Goal: Answer question/provide support

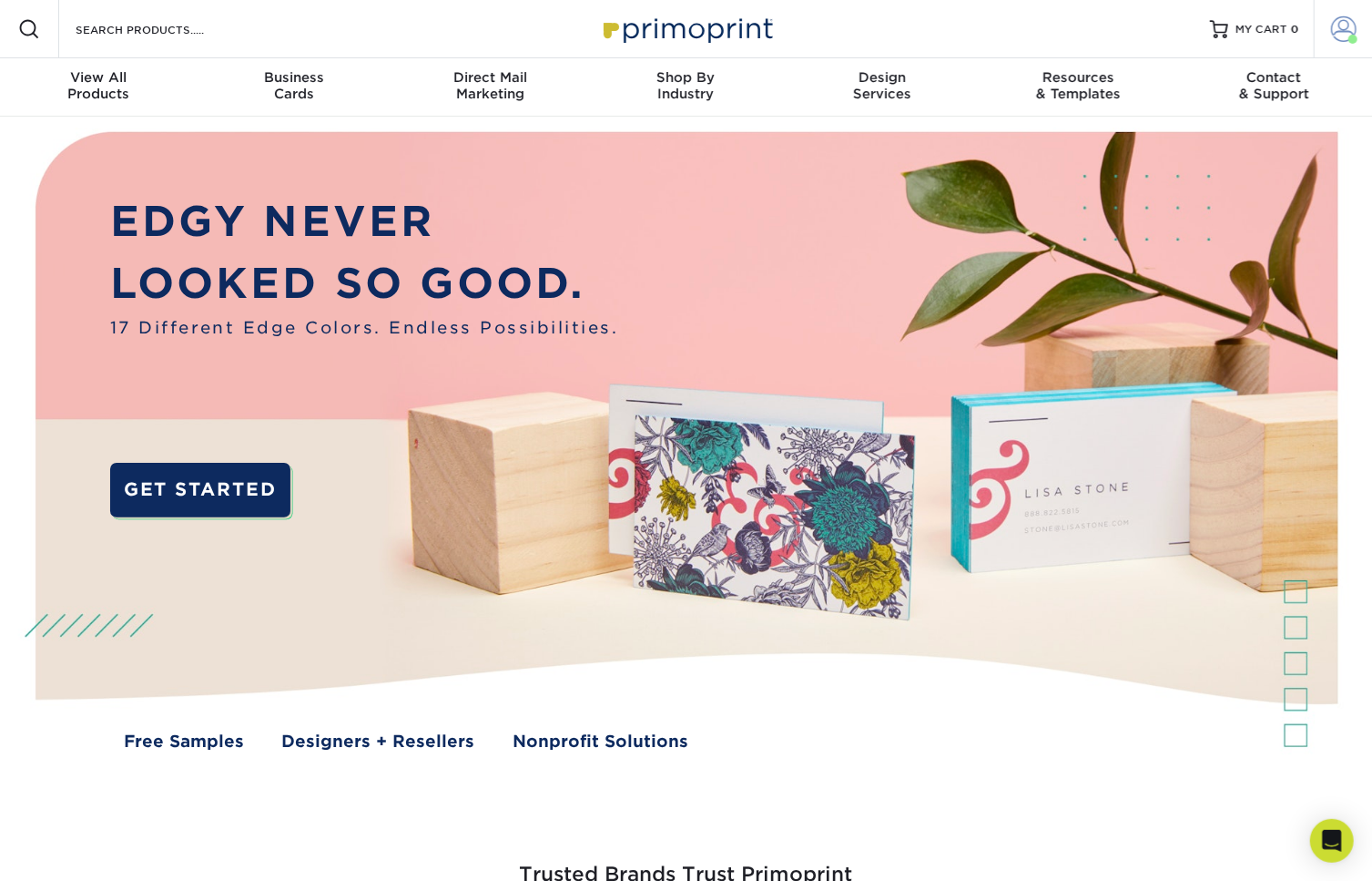
click at [1343, 31] on span at bounding box center [1343, 28] width 26 height 26
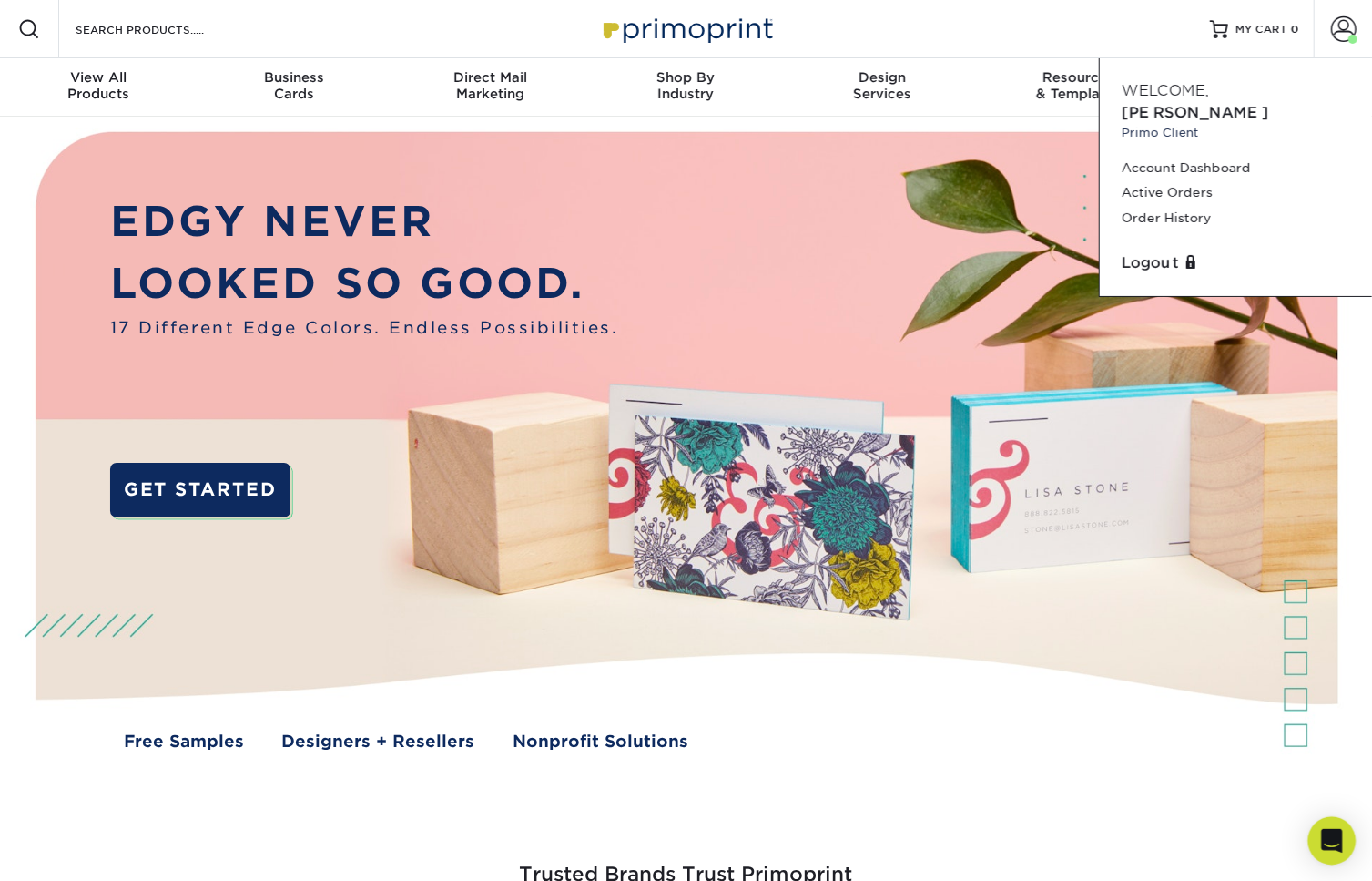
click at [1327, 838] on icon "Open Intercom Messenger" at bounding box center [1331, 840] width 21 height 24
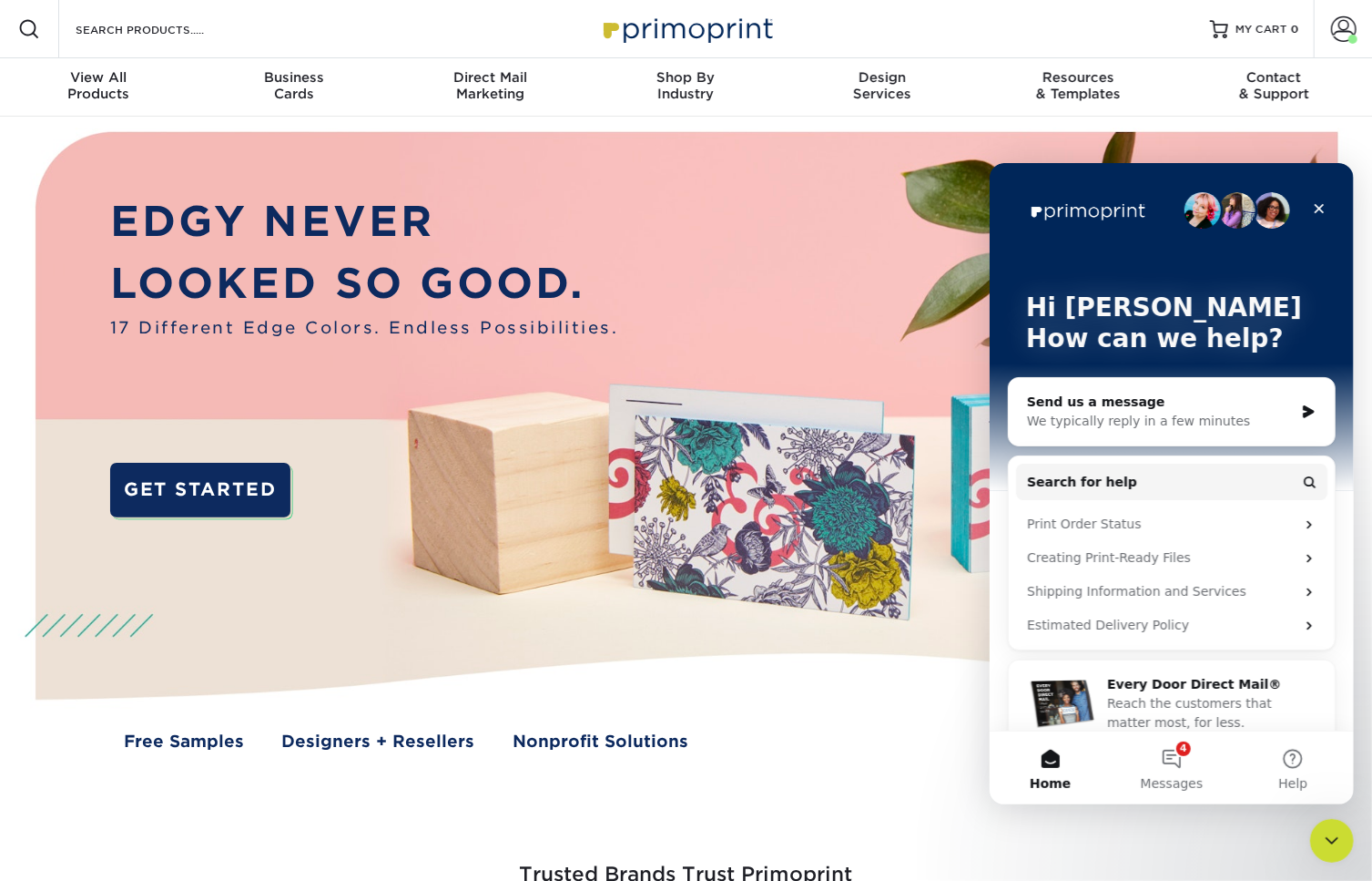
click at [1300, 407] on icon "Intercom messenger" at bounding box center [1307, 410] width 15 height 14
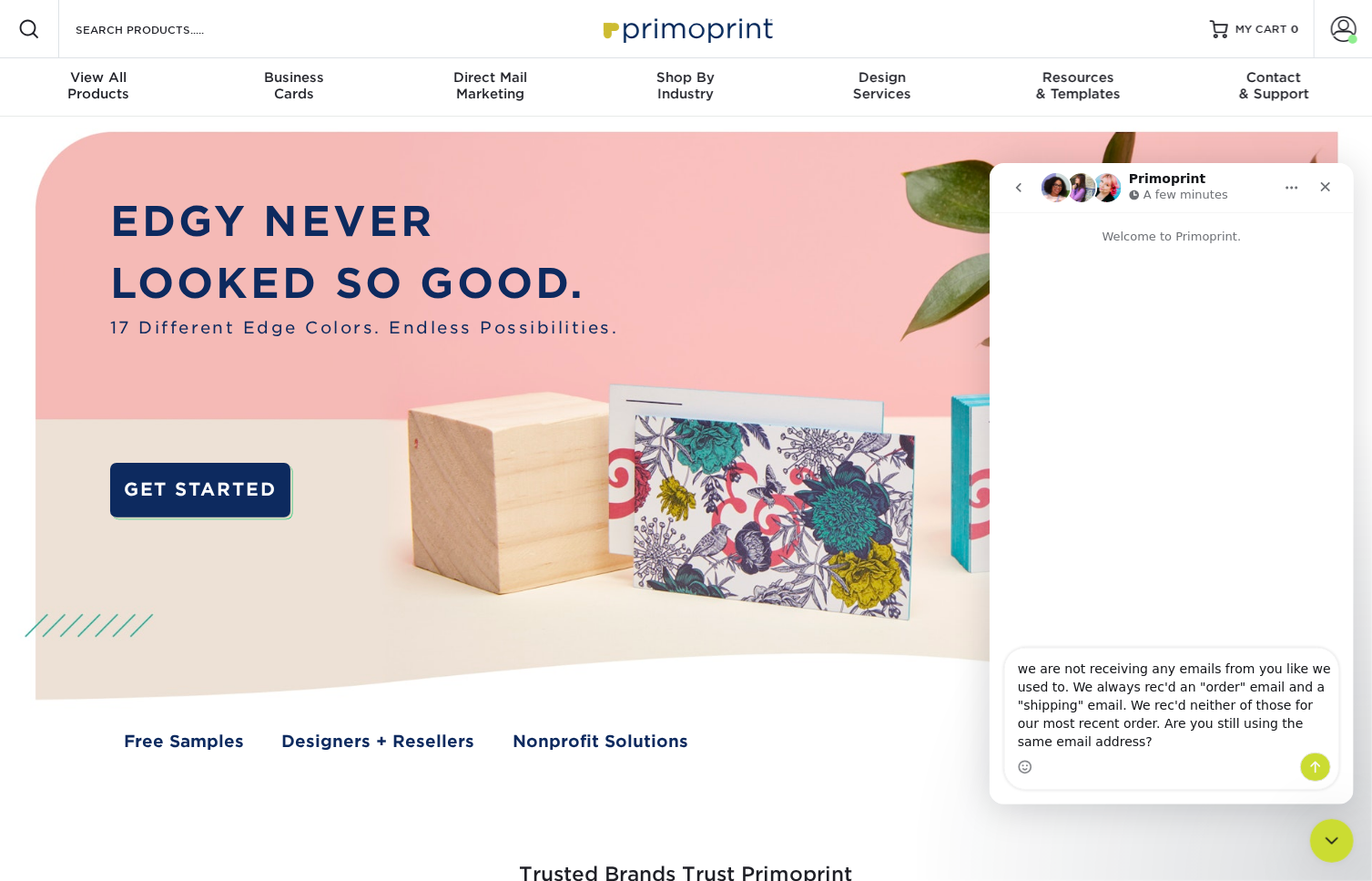
click at [1245, 725] on textarea "we are not receiving any emails from you like we used to. We always rec'd an "o…" at bounding box center [1170, 699] width 333 height 103
type textarea "we are not receiving any emails from you like we used to. We always rec'd an "o…"
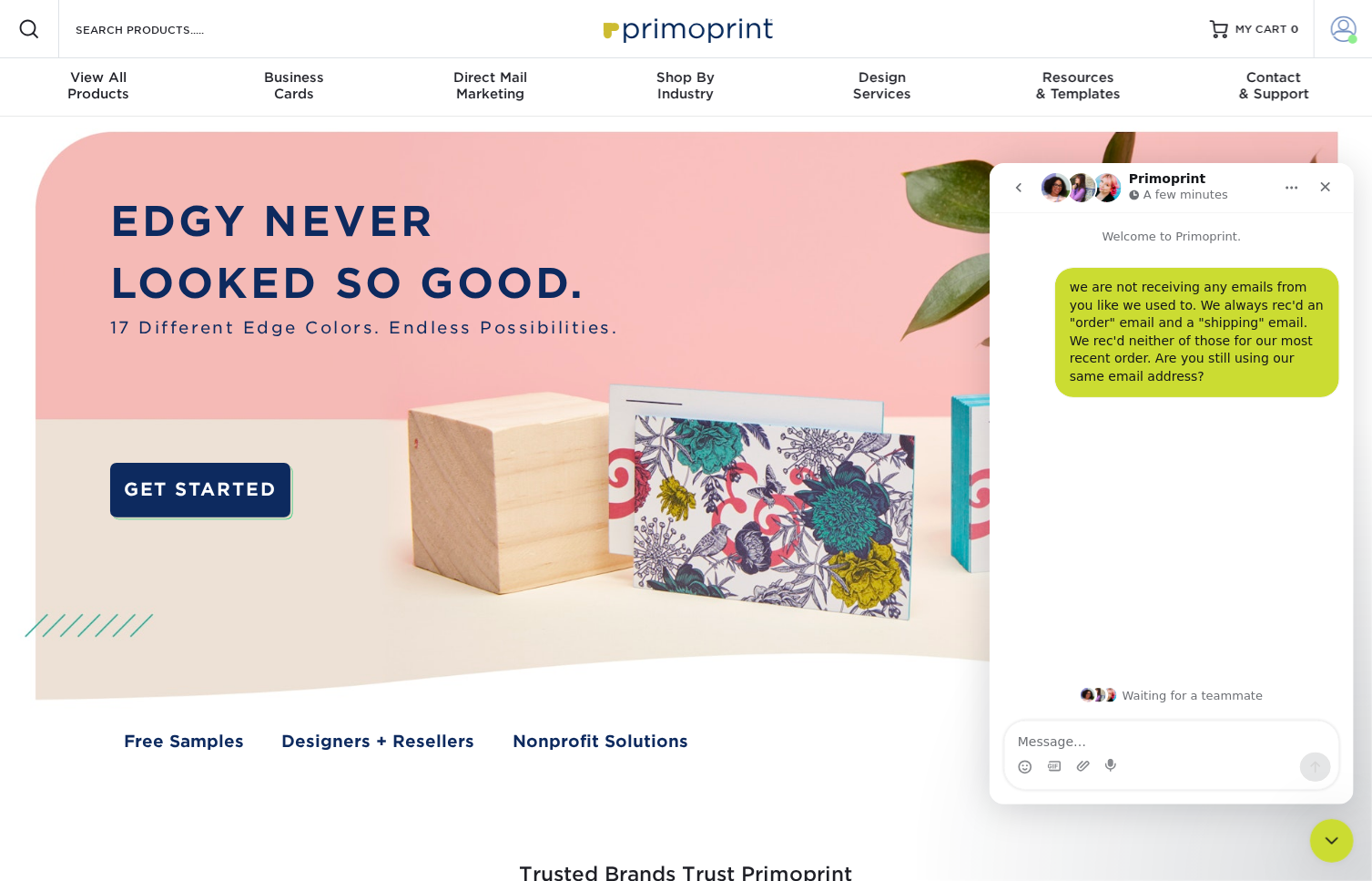
click at [1338, 35] on span at bounding box center [1343, 28] width 26 height 26
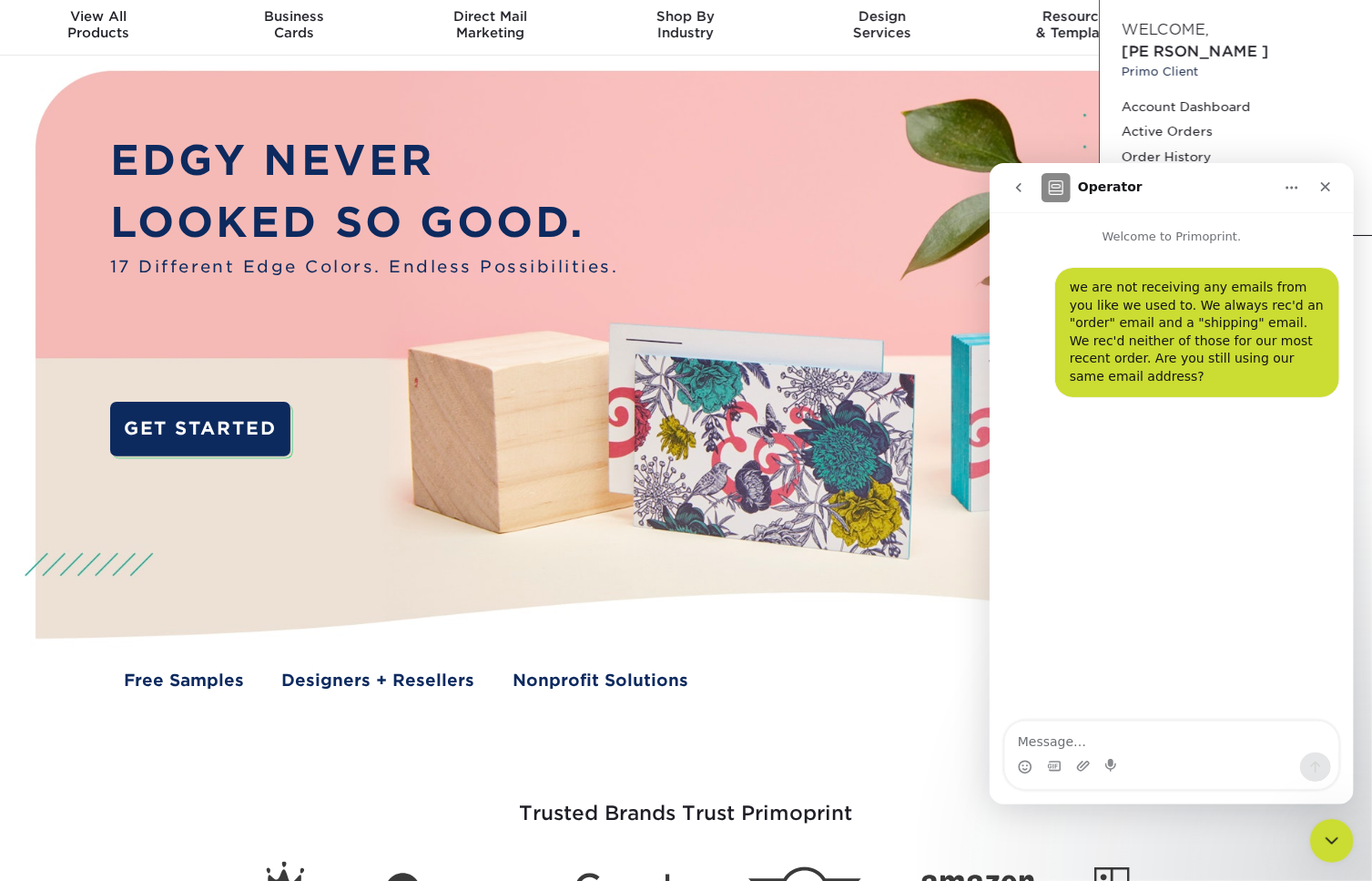
scroll to position [80, 0]
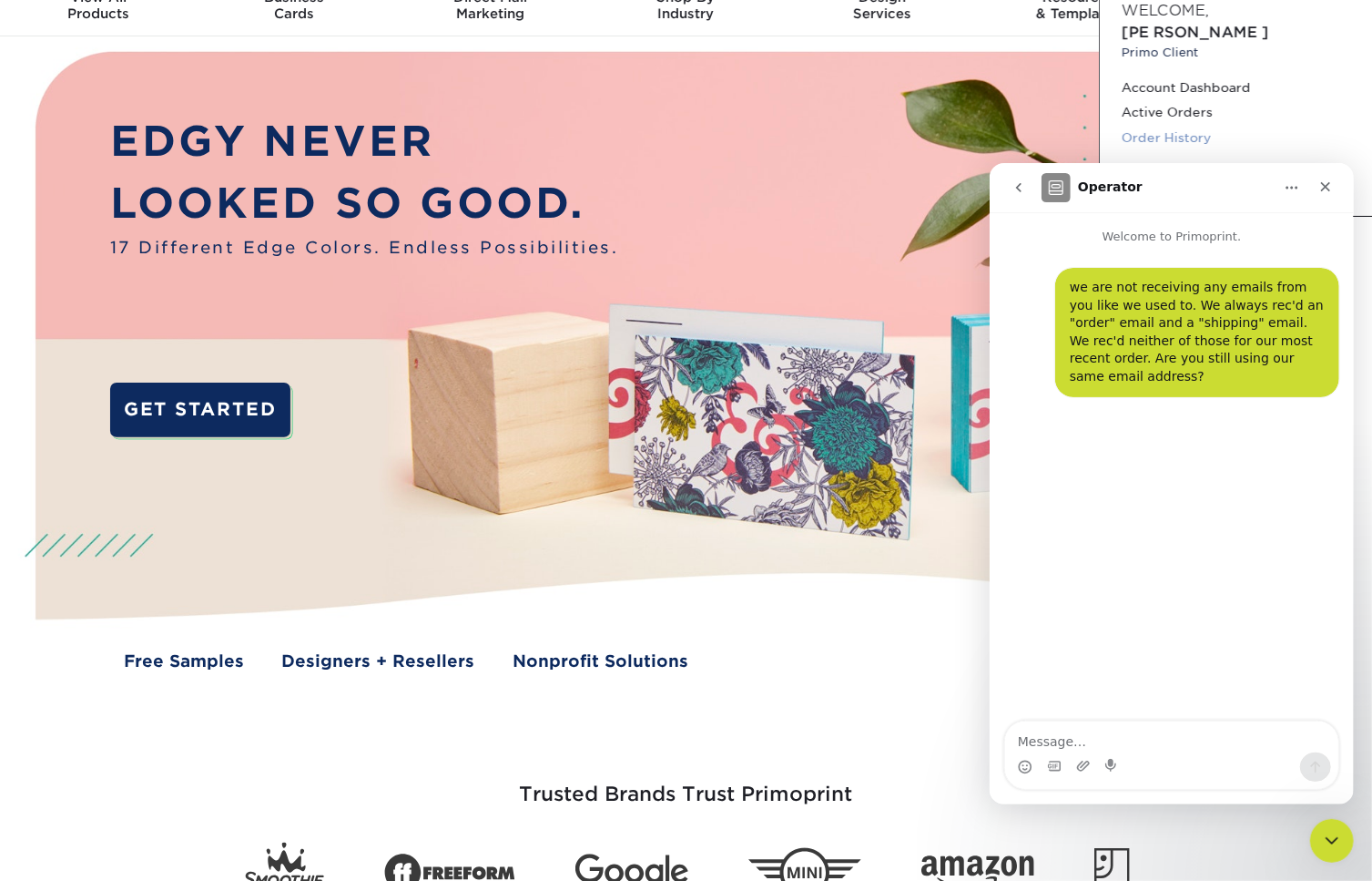
click at [1175, 125] on link "Order History" at bounding box center [1235, 138] width 229 height 25
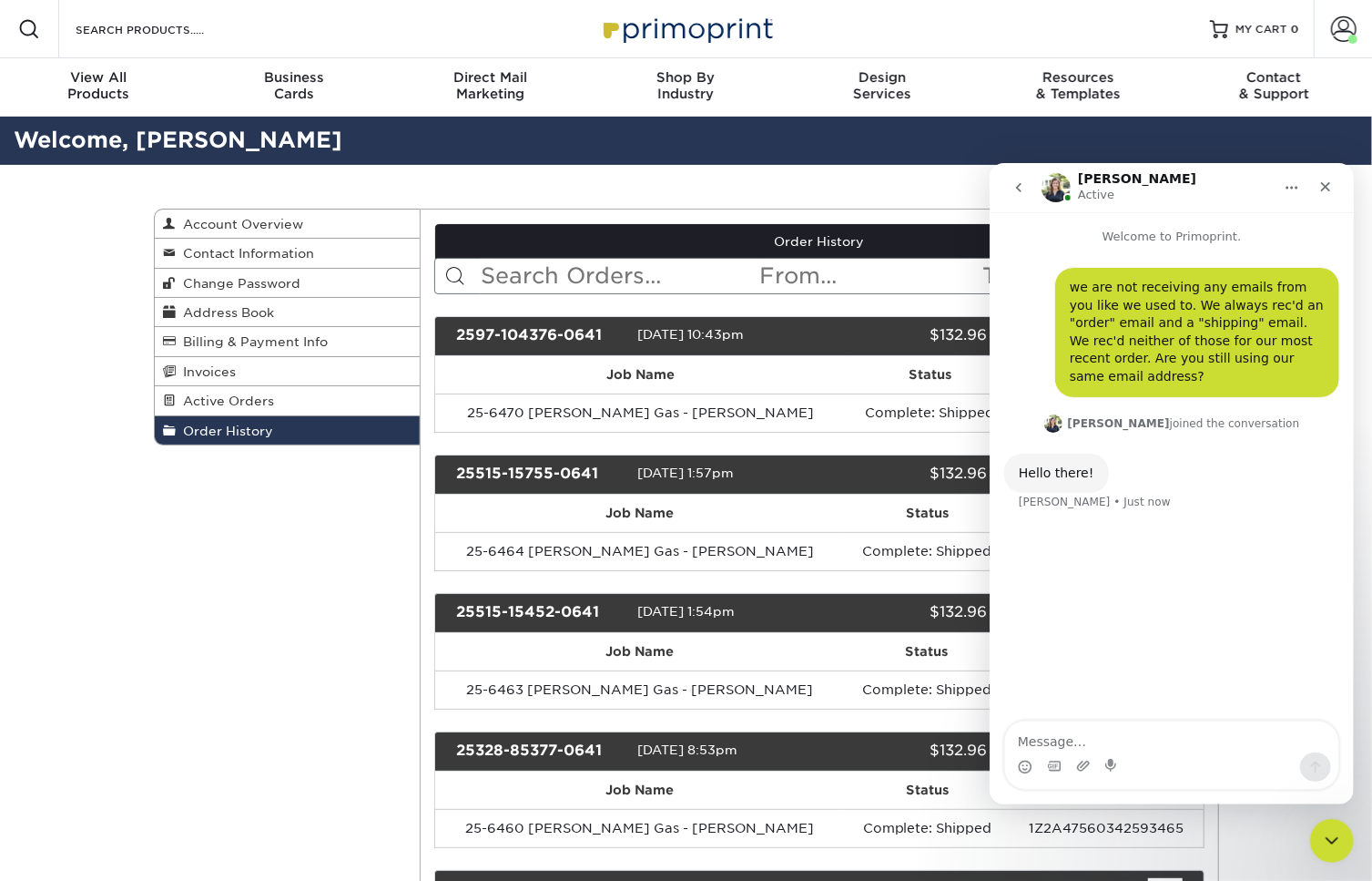
click at [536, 325] on div "2597-104376-0641" at bounding box center [539, 336] width 195 height 24
click at [630, 393] on td "25-6470 [PERSON_NAME] Gas - [PERSON_NAME]" at bounding box center [641, 412] width 412 height 38
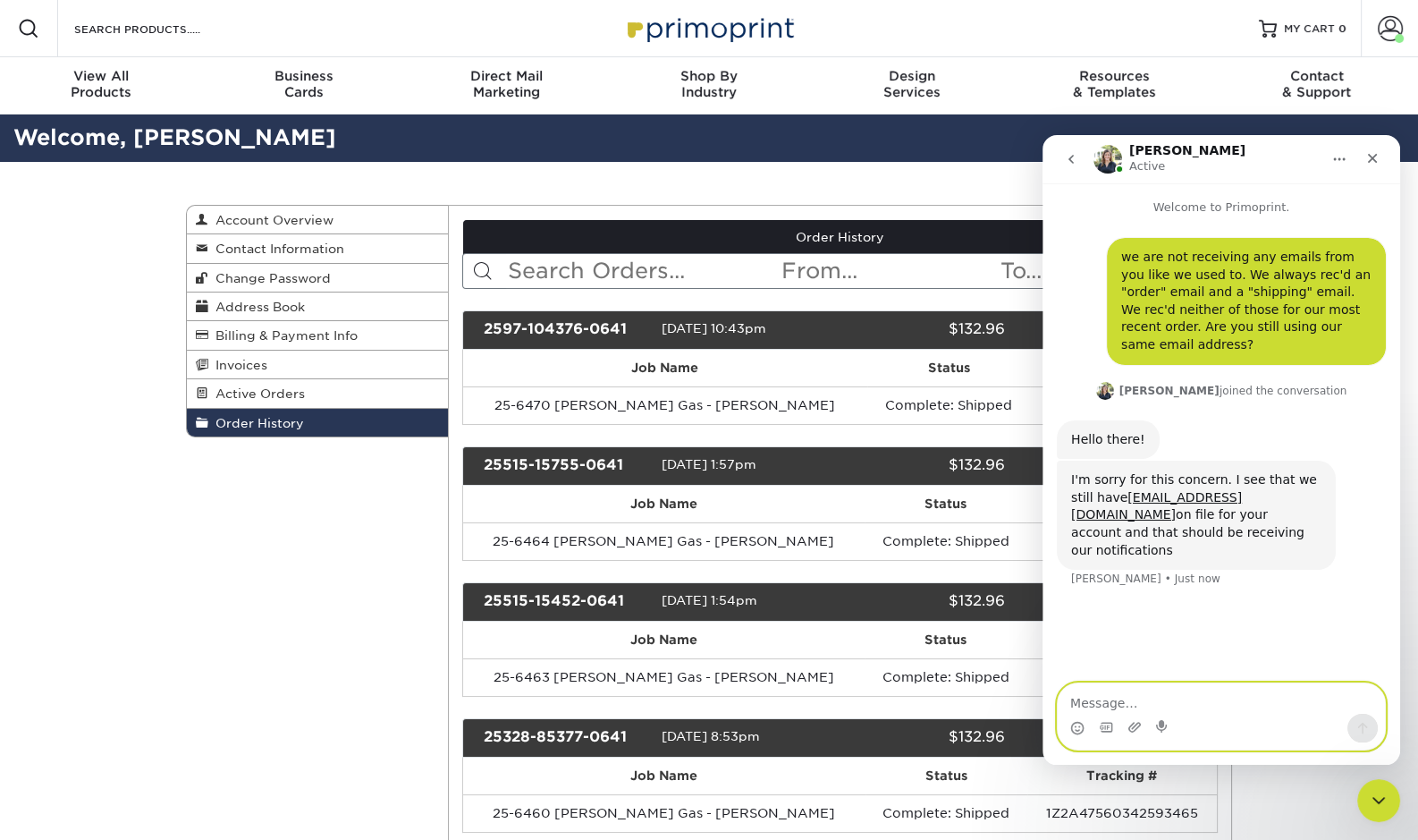
click at [1099, 709] on textarea "Message…" at bounding box center [1221, 698] width 327 height 31
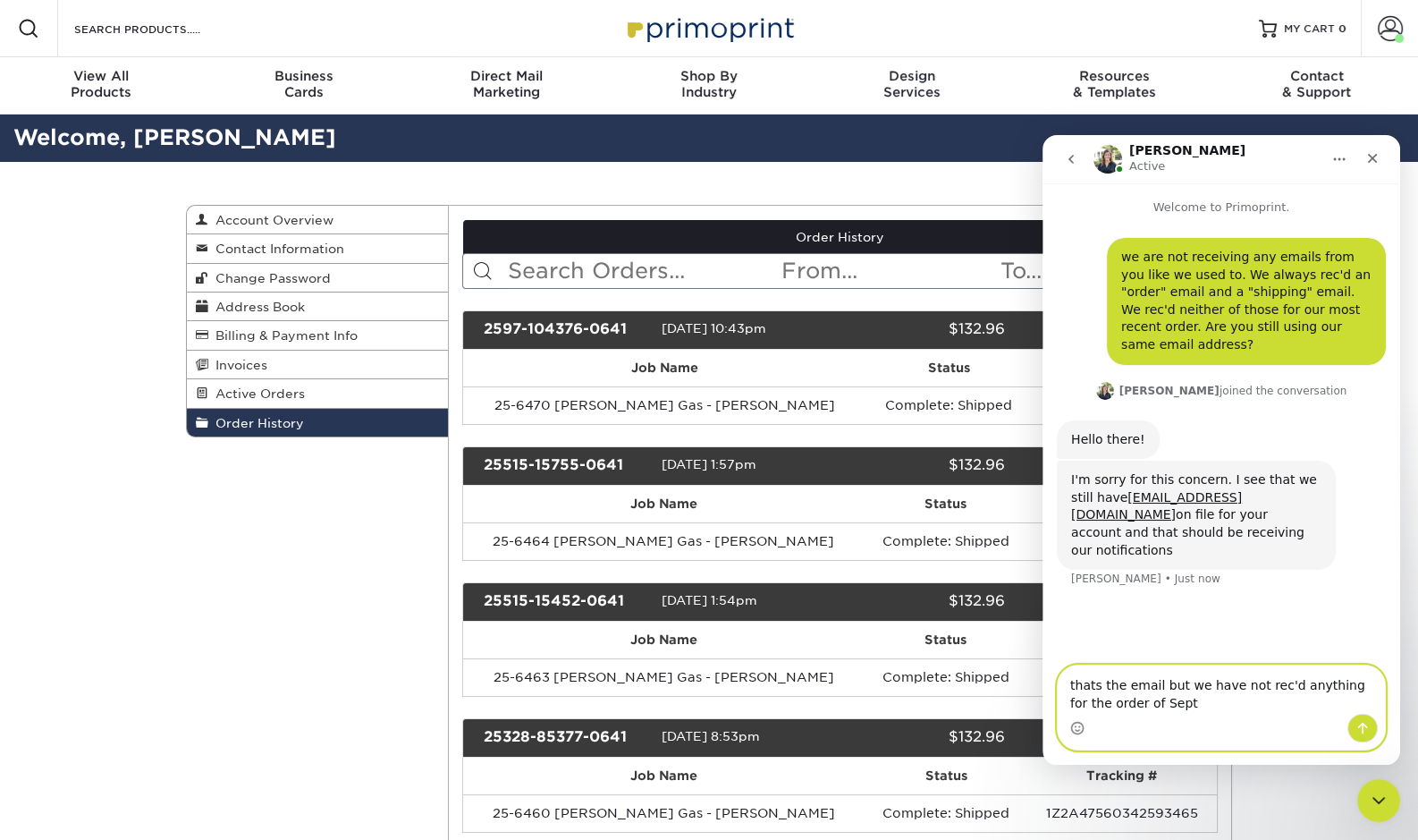
type textarea "thats the email but we have not rec'd anything for the order of [DATE]"
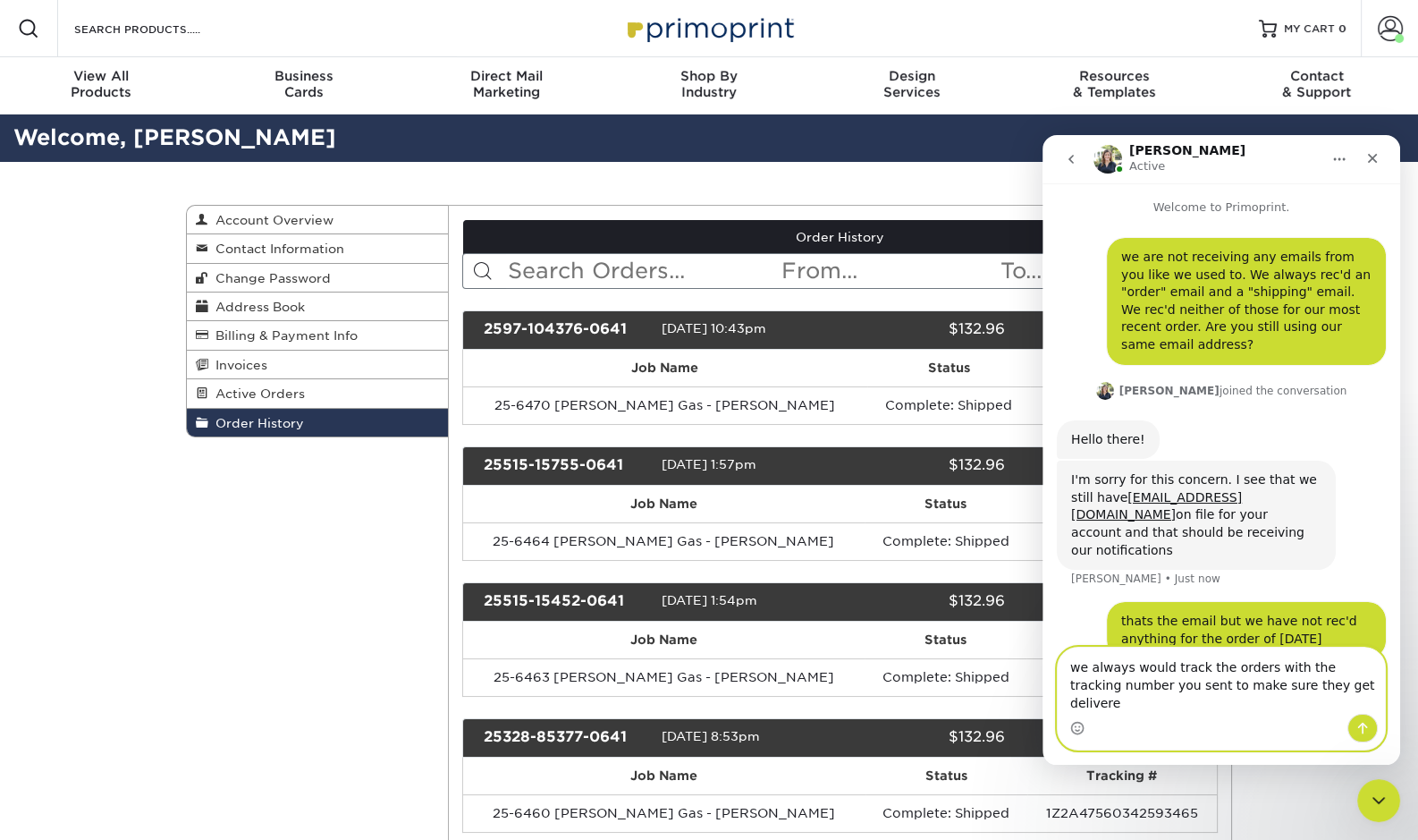
type textarea "we always would track the orders with the tracking number you sent to make sure…"
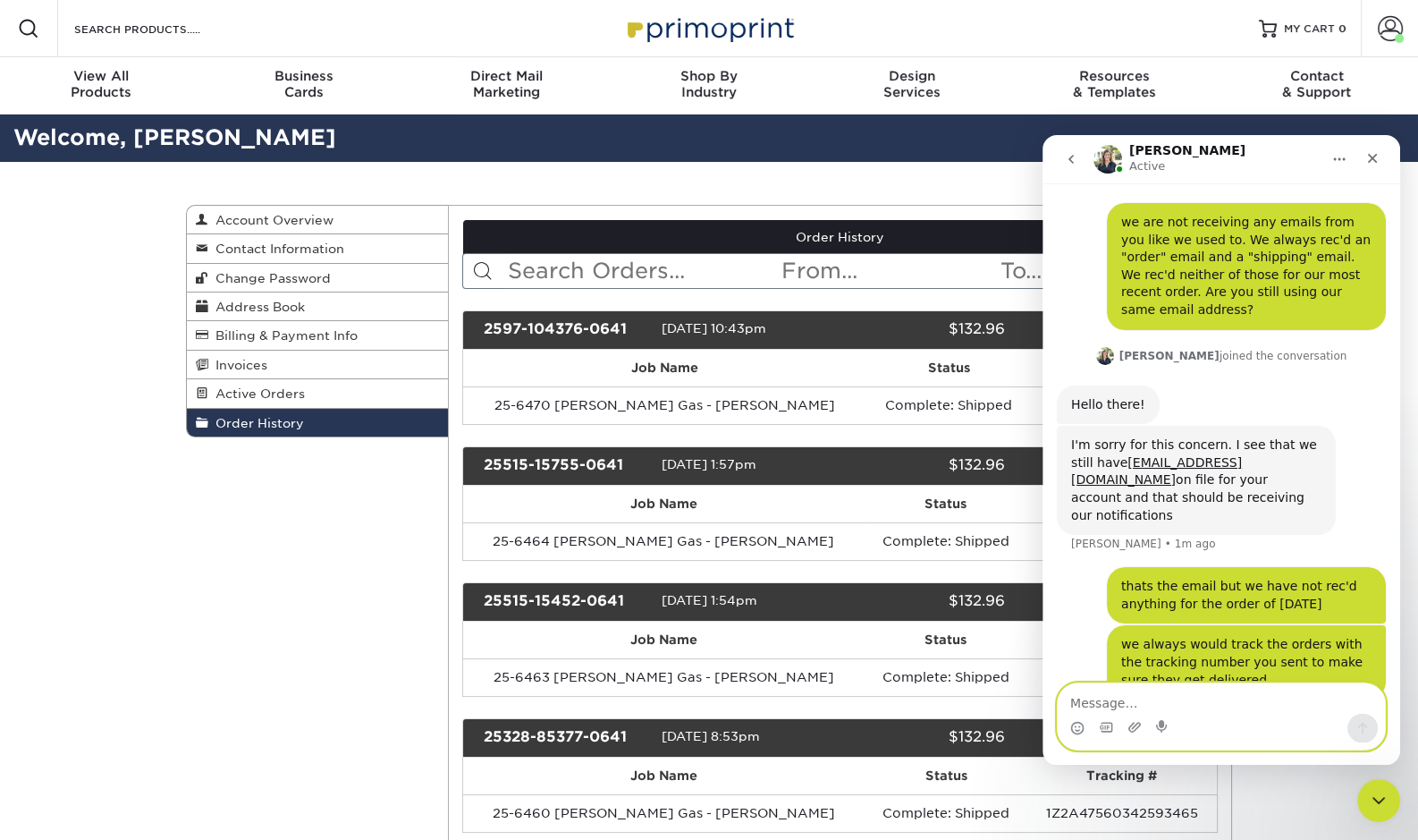
scroll to position [103, 0]
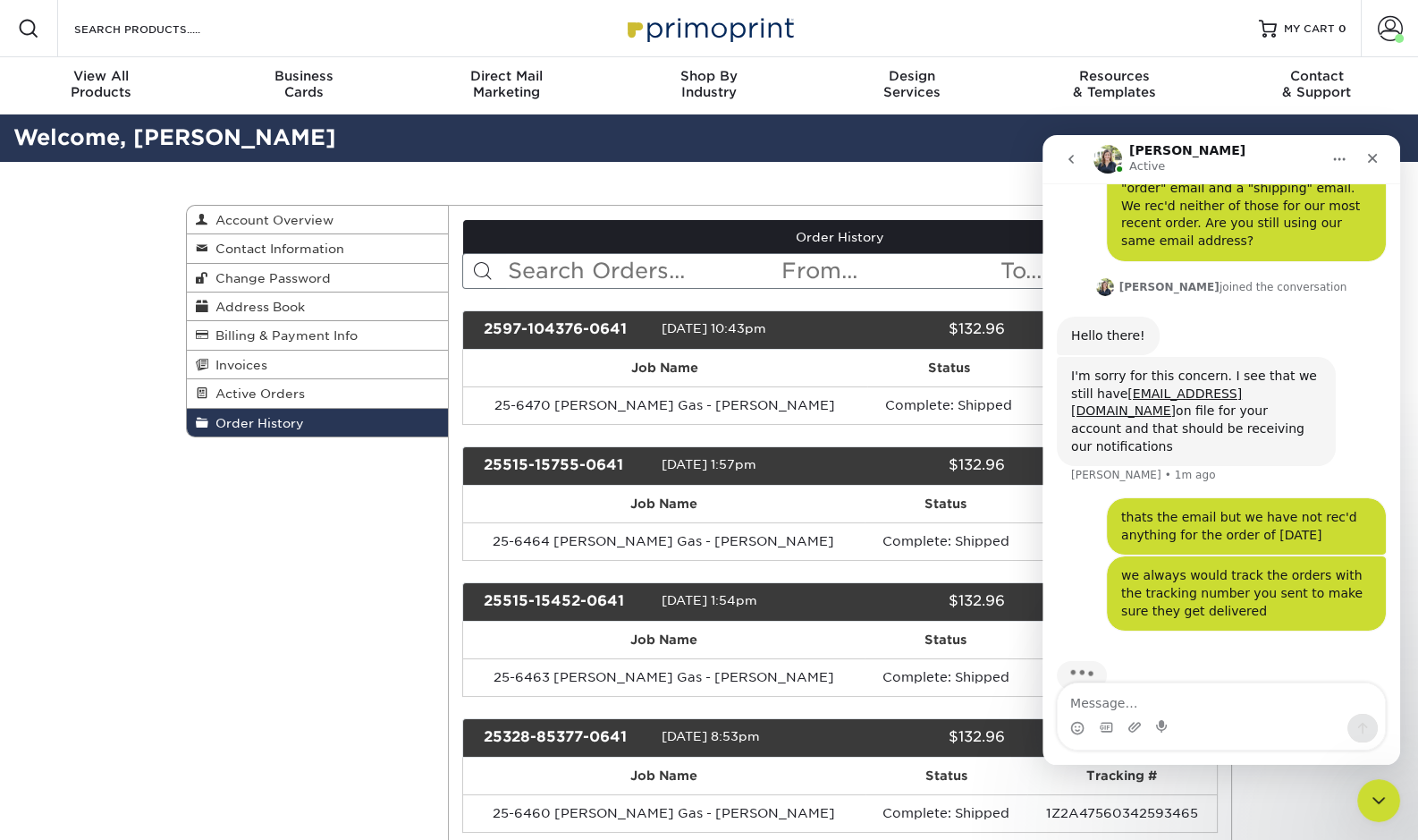
click at [738, 321] on span "[DATE] 10:43pm" at bounding box center [714, 327] width 104 height 14
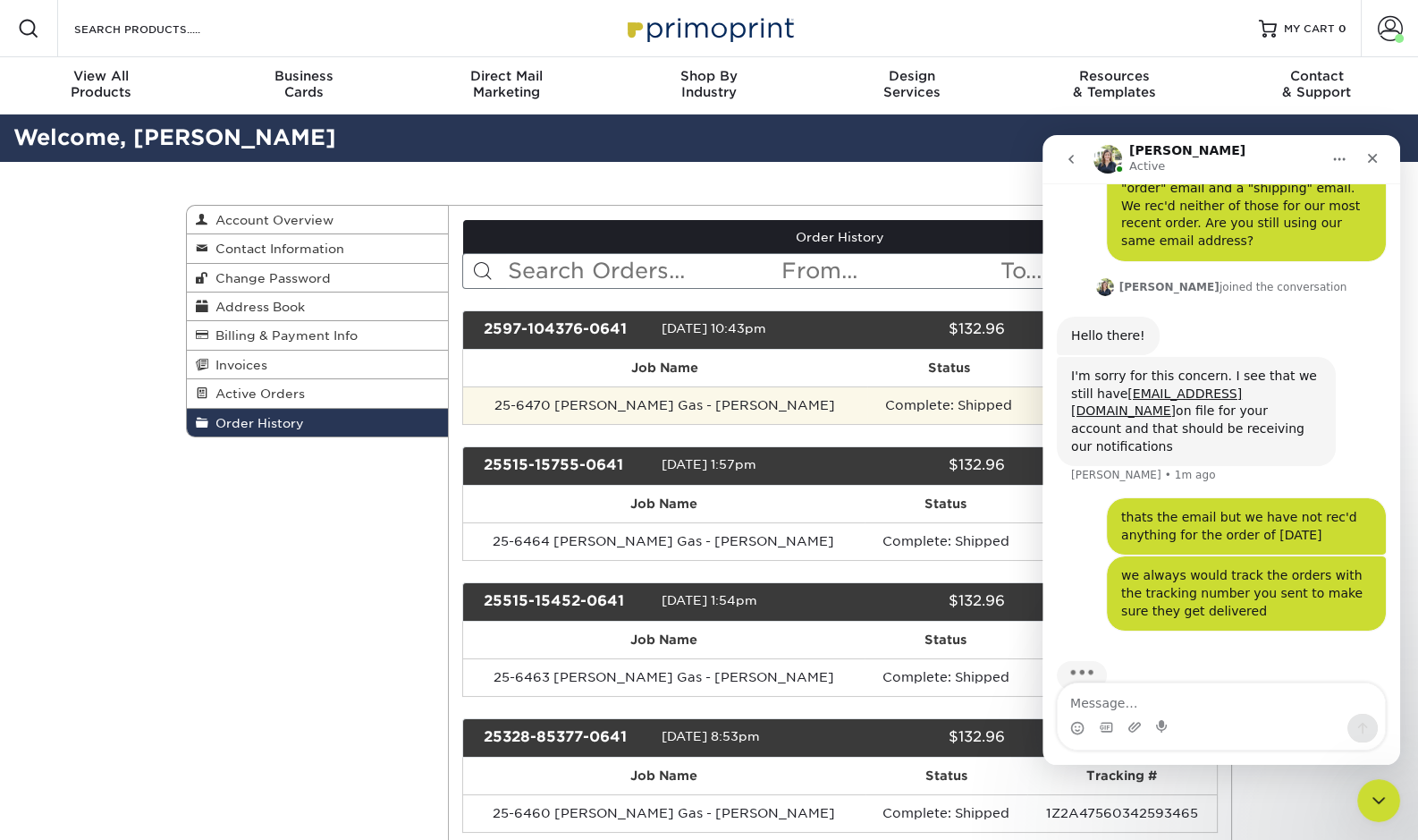
click at [714, 386] on td "25-6470 [PERSON_NAME] Gas - [PERSON_NAME]" at bounding box center [666, 405] width 405 height 37
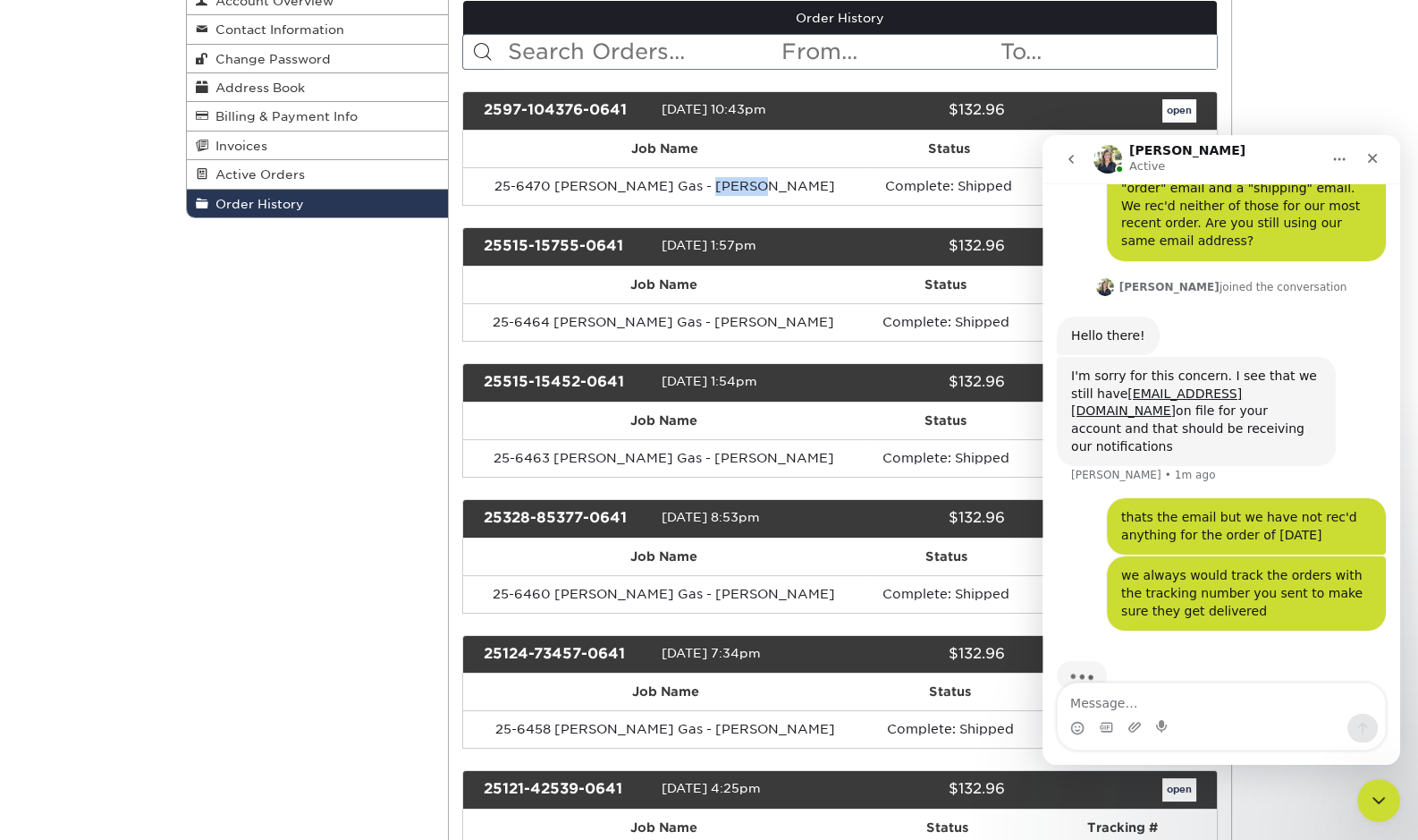
scroll to position [227, 0]
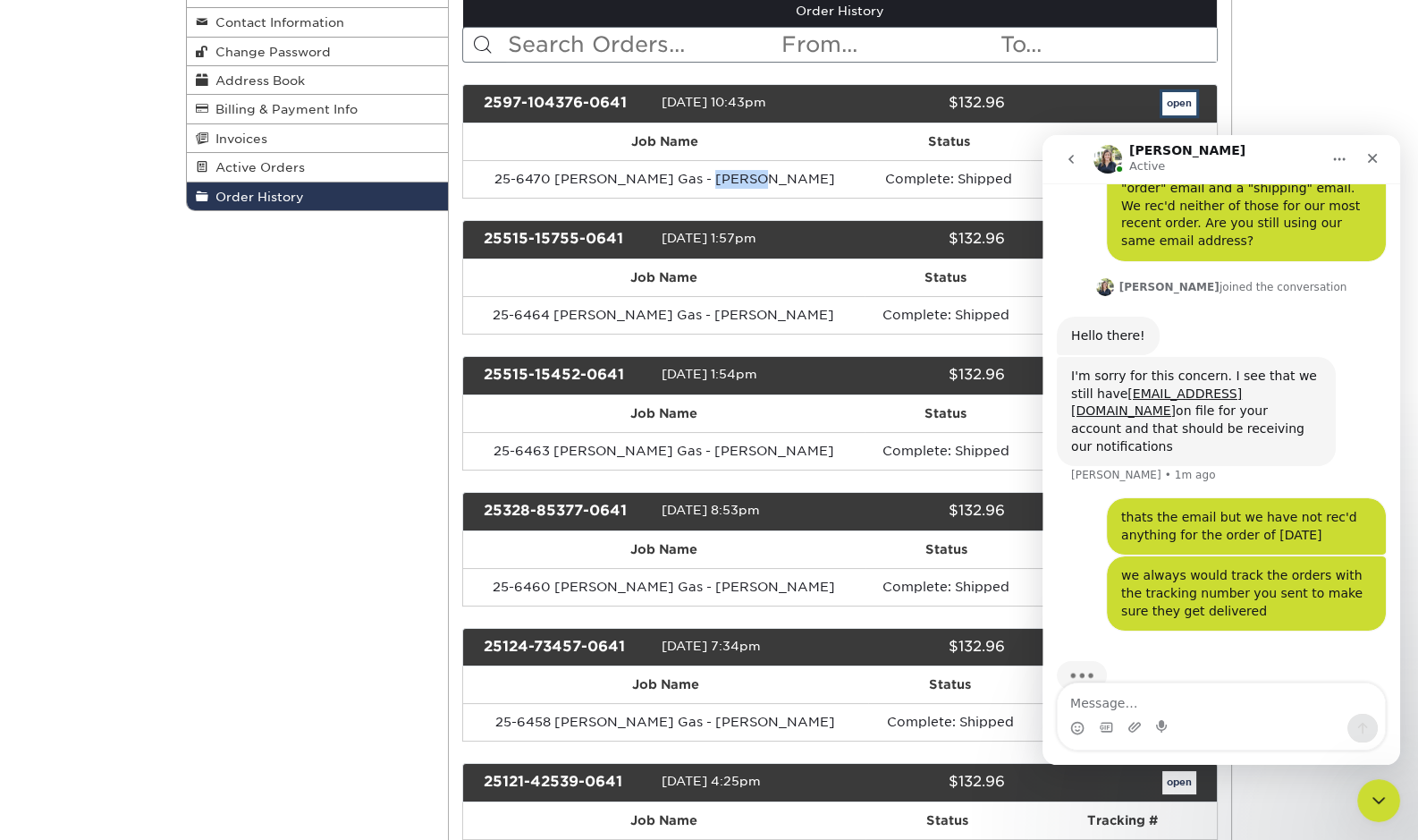
click at [1178, 92] on link "open" at bounding box center [1179, 103] width 34 height 23
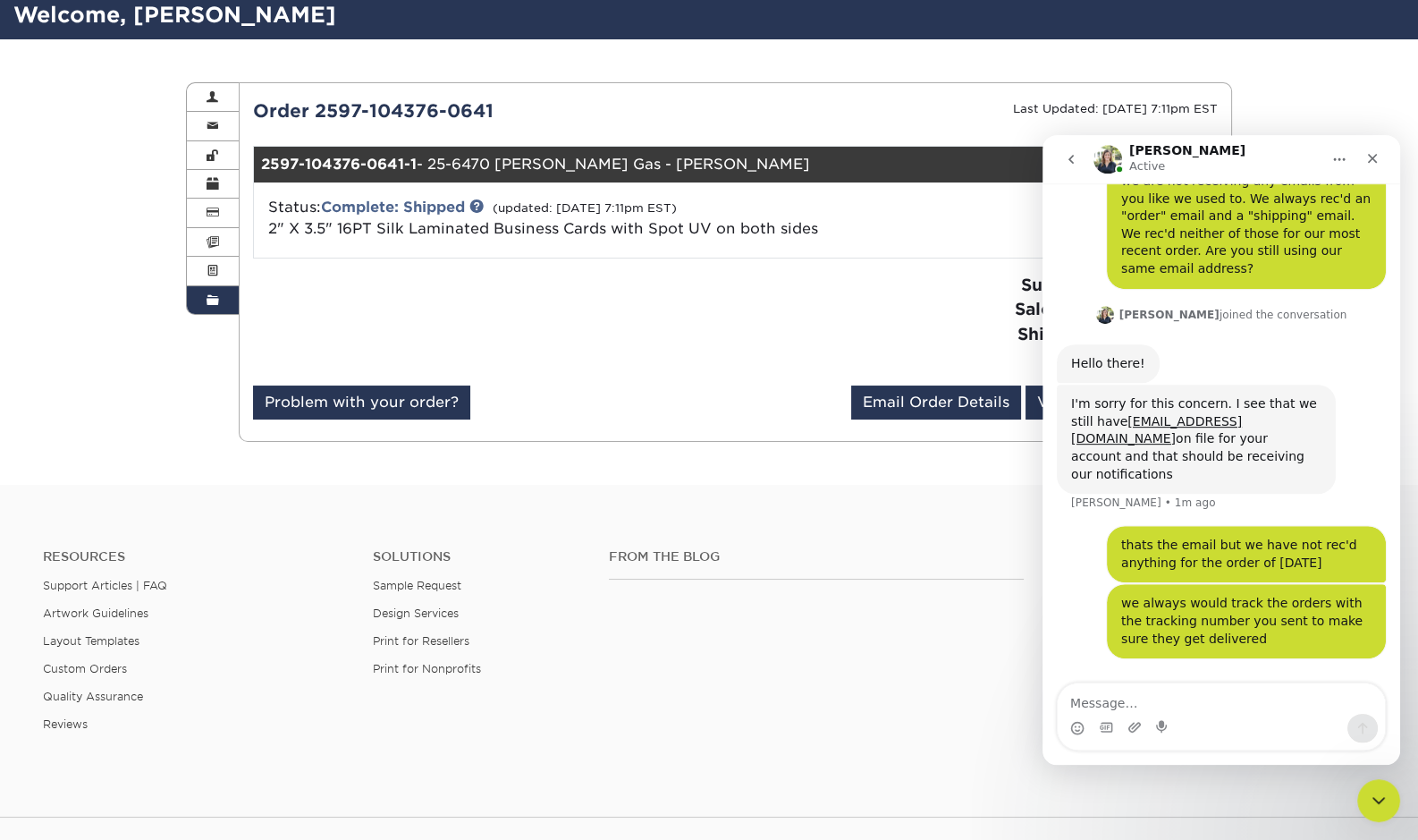
scroll to position [103, 0]
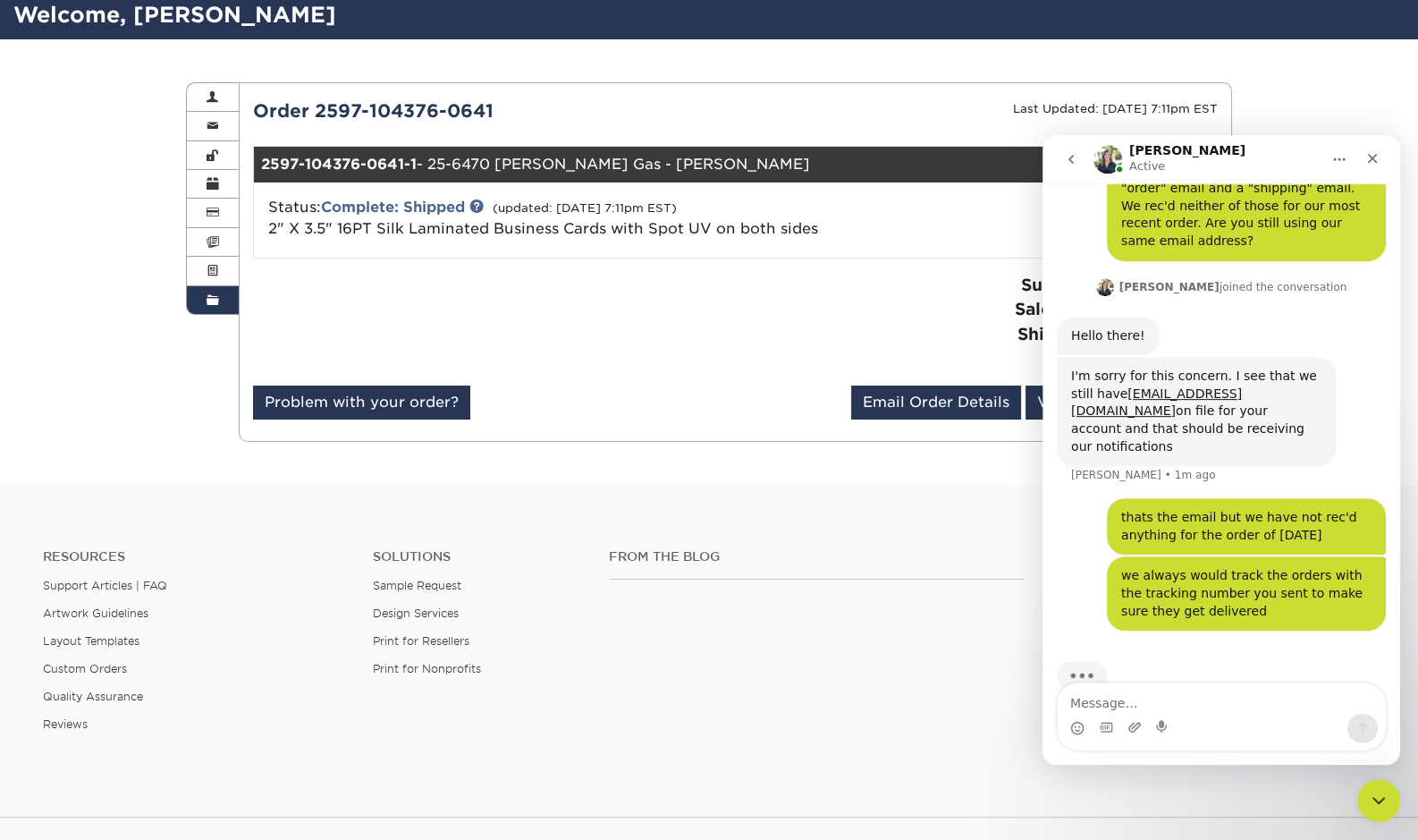
click at [638, 385] on div "Problem with your order? Email Order Details [EMAIL_ADDRESS][DOMAIN_NAME] Send …" at bounding box center [736, 406] width 966 height 41
click at [470, 199] on link at bounding box center [476, 205] width 14 height 14
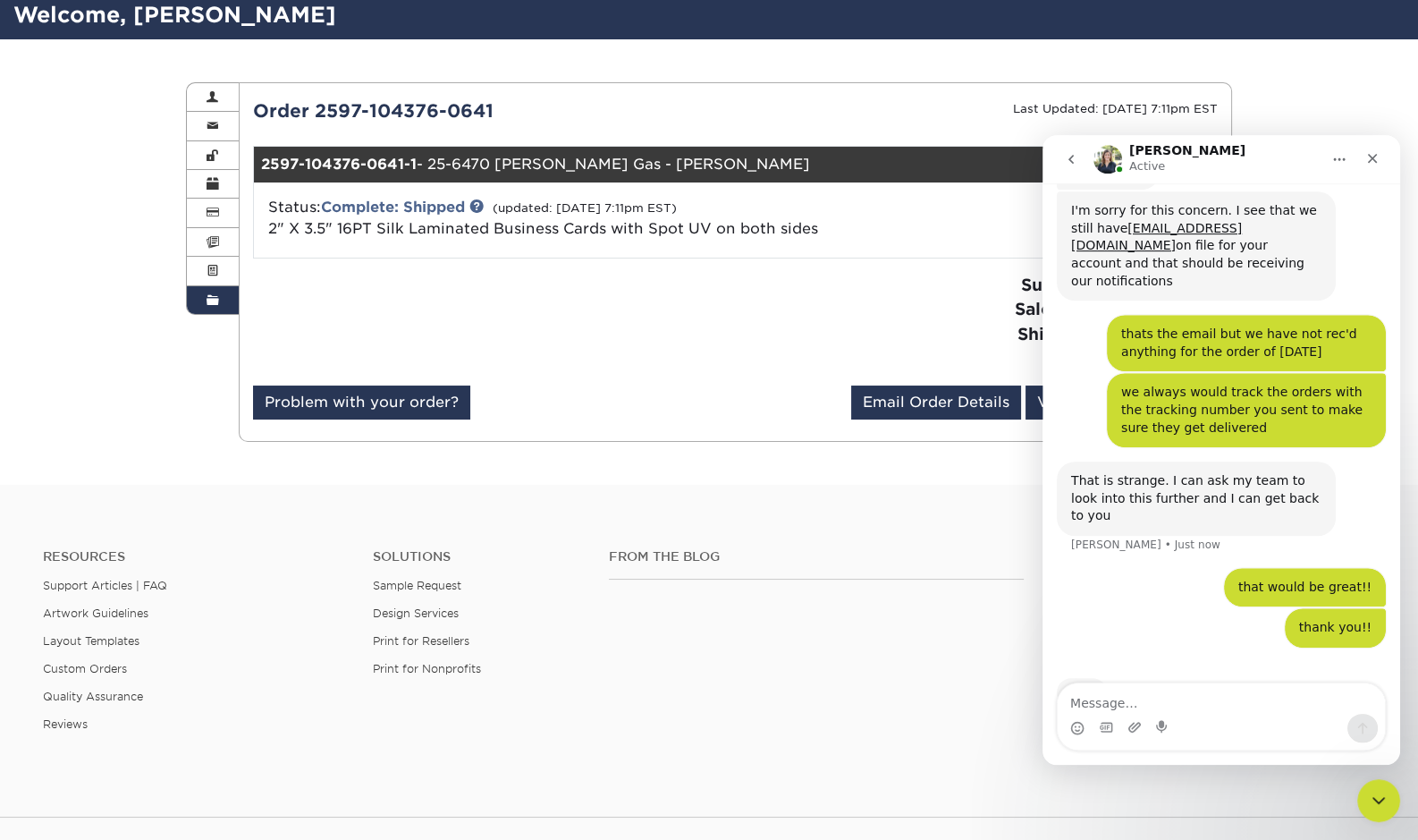
scroll to position [269, 0]
click at [1108, 706] on textarea "Message…" at bounding box center [1221, 698] width 327 height 31
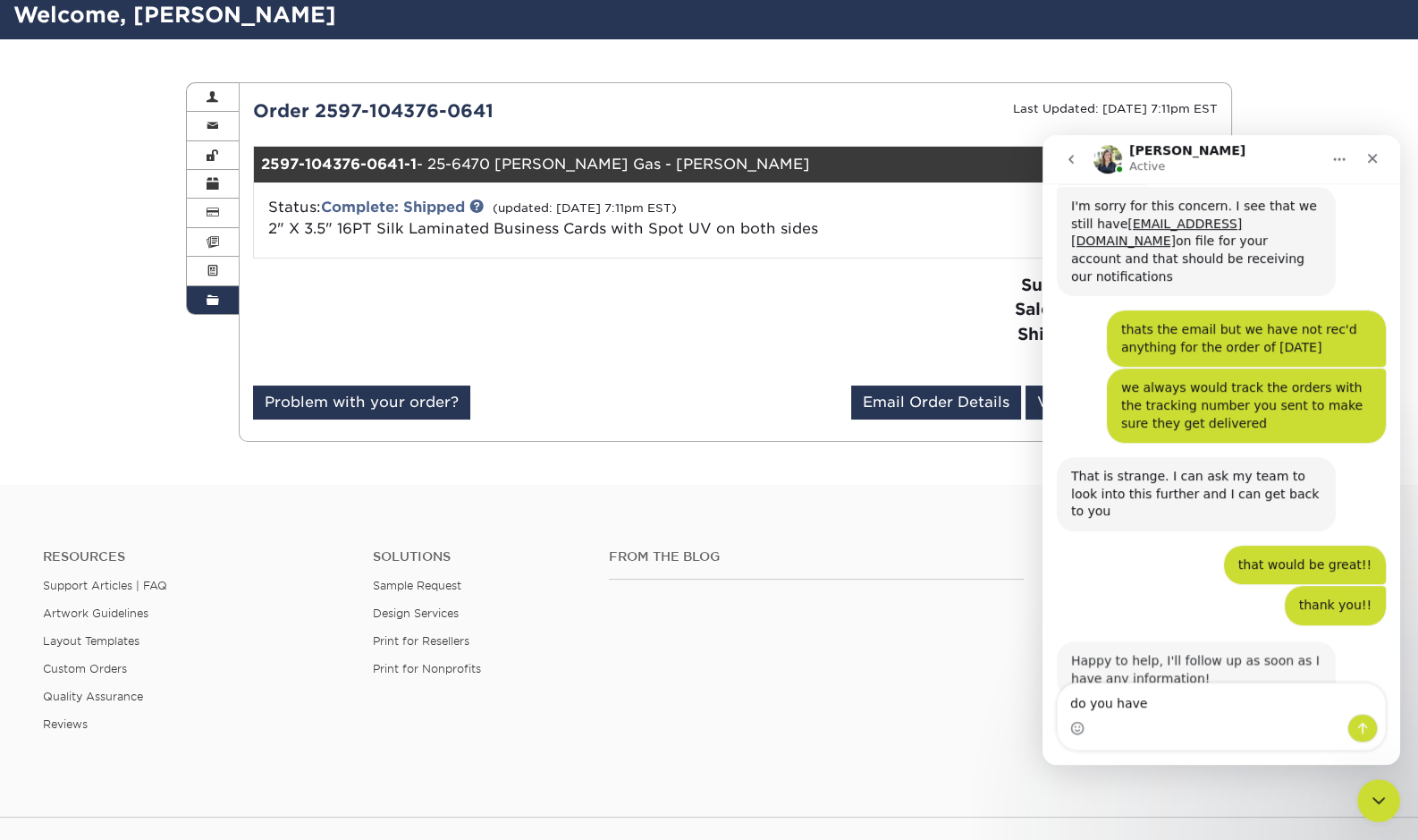
scroll to position [271, 0]
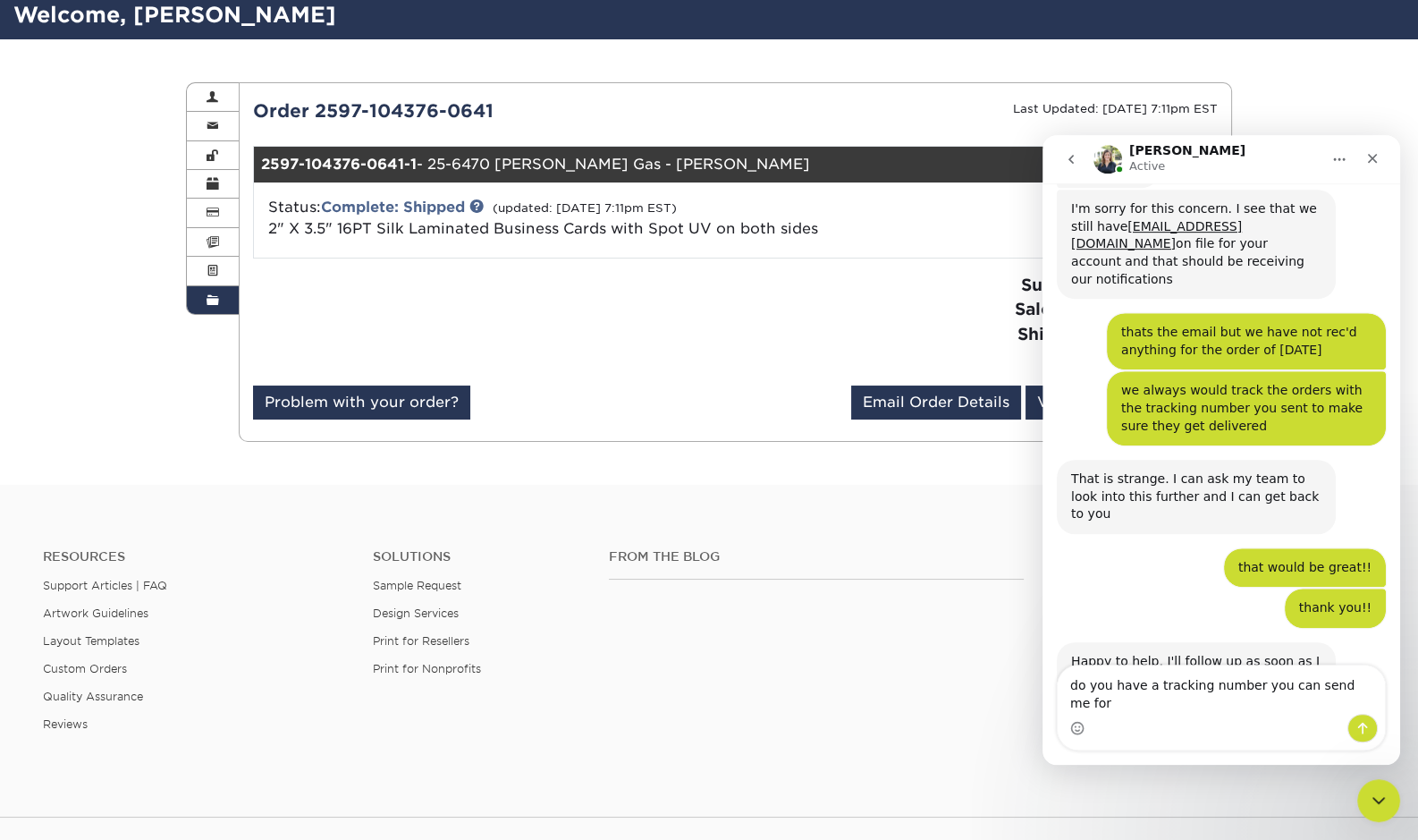
drag, startPoint x: 479, startPoint y: 97, endPoint x: 251, endPoint y: 99, distance: 228.0
click at [251, 99] on div "Order 2597-104376-0641" at bounding box center [488, 111] width 496 height 27
copy div "Order 2597-104376-0641"
click at [1103, 725] on div "Intercom messenger" at bounding box center [1221, 728] width 327 height 29
click at [1124, 726] on div "Intercom messenger" at bounding box center [1221, 728] width 327 height 29
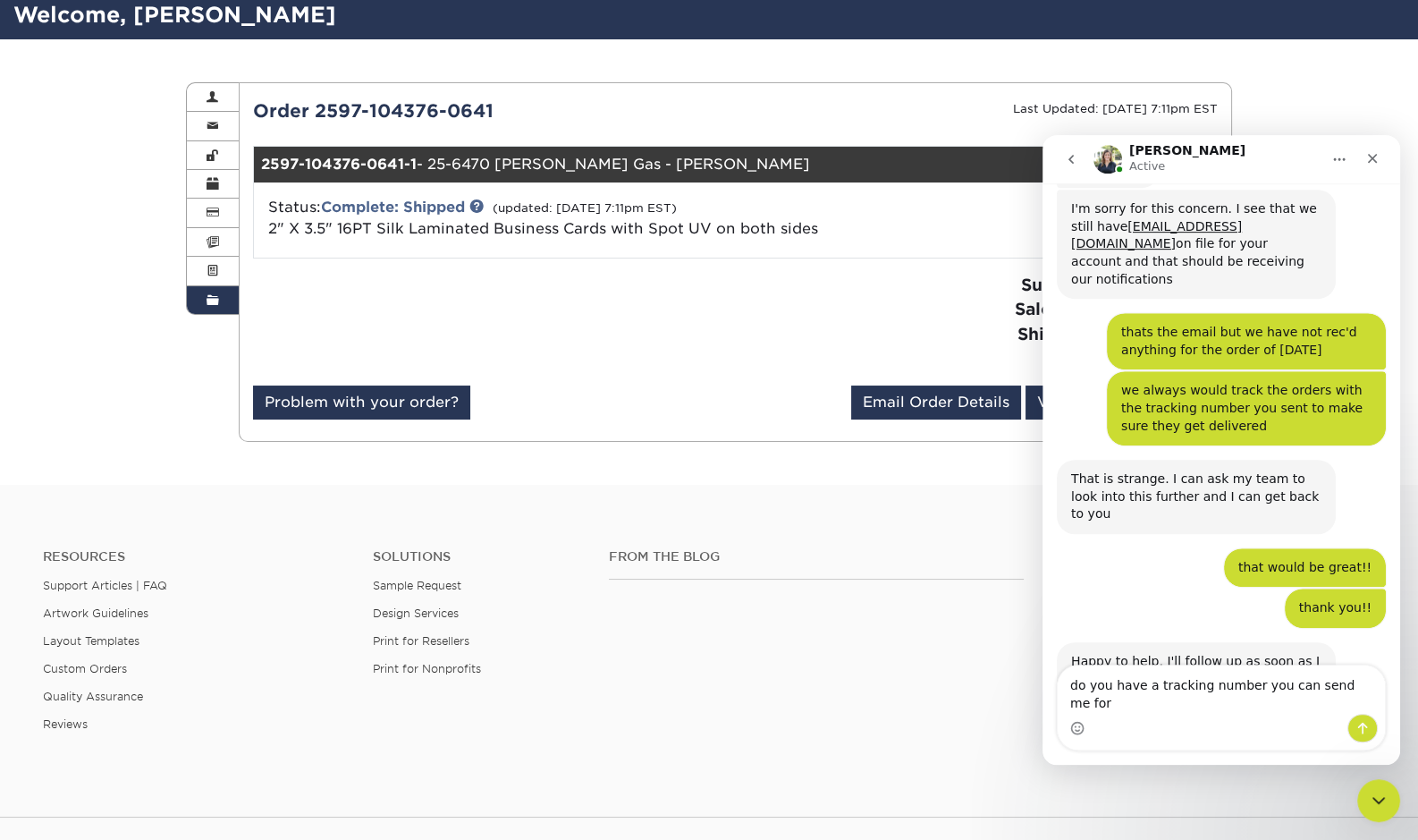
click at [1173, 727] on div "Intercom messenger" at bounding box center [1221, 728] width 327 height 29
click at [1173, 722] on div "Intercom messenger" at bounding box center [1221, 728] width 327 height 29
click at [1209, 712] on textarea "do you have a tracking number you can send me for" at bounding box center [1221, 690] width 327 height 48
click at [1347, 706] on textarea "do you have a tracking number you can send me for" at bounding box center [1221, 690] width 327 height 48
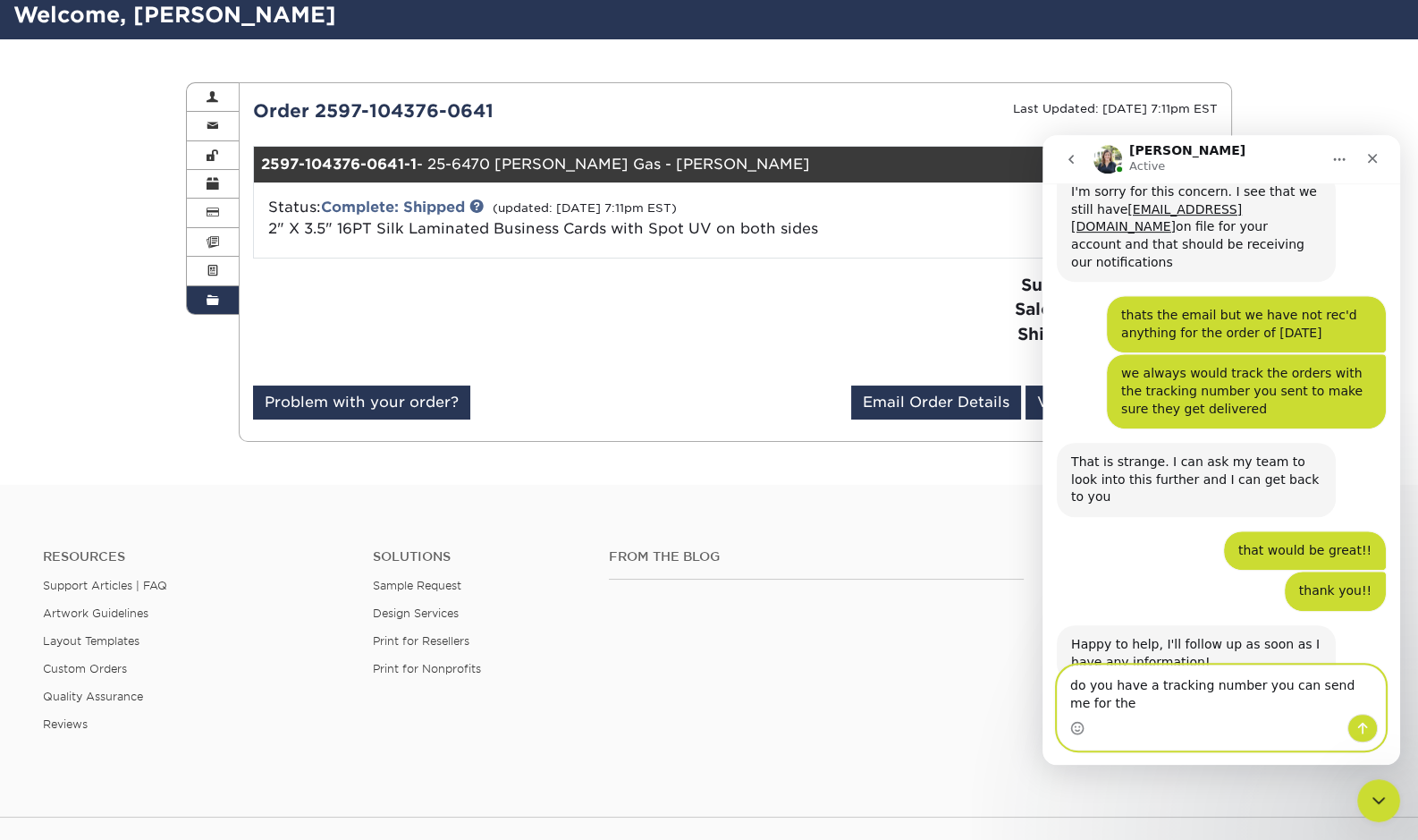
scroll to position [288, 0]
type textarea "do you have a tracking number you can send me for the most recent order?"
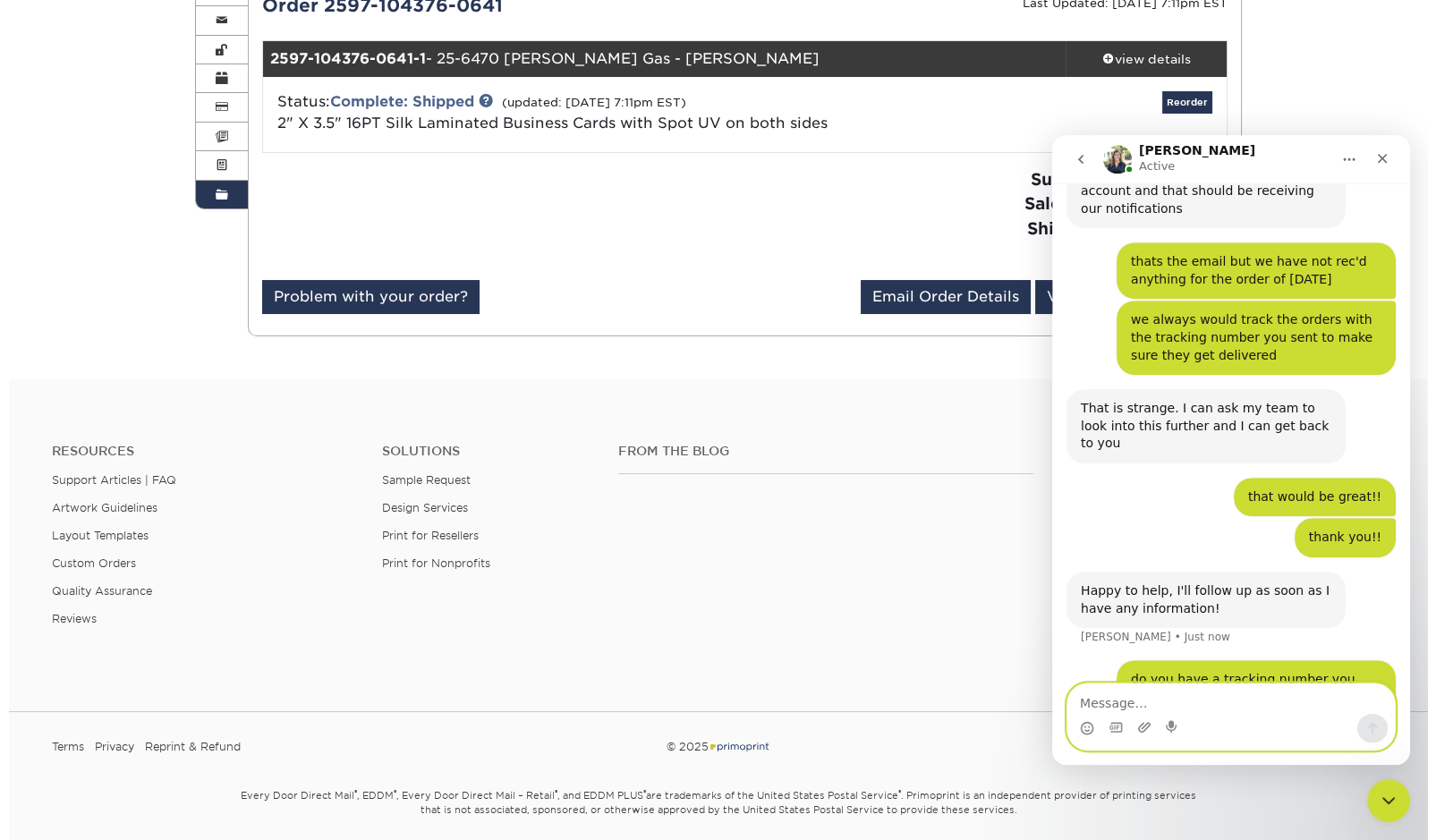
scroll to position [240, 0]
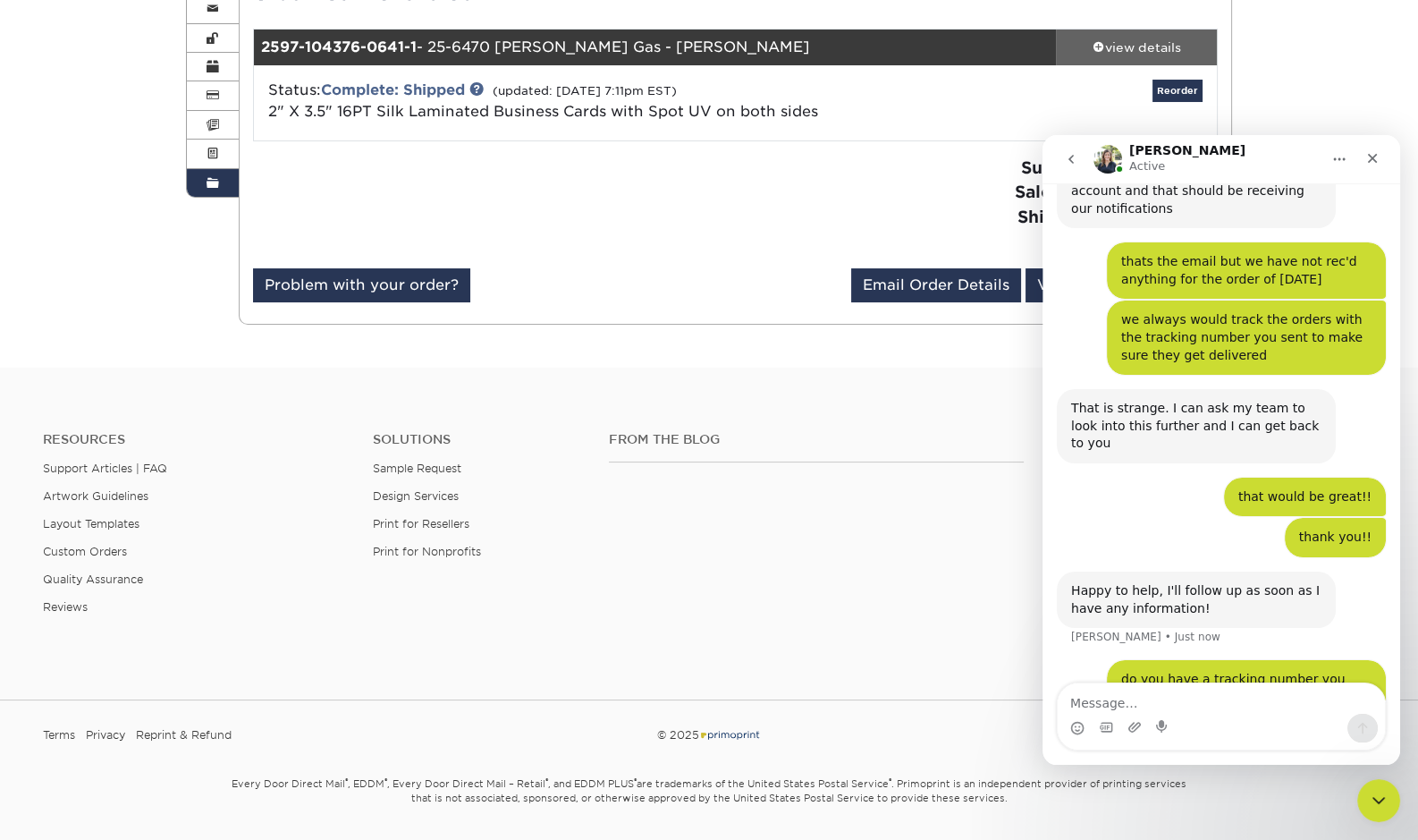
click at [1113, 38] on div "view details" at bounding box center [1136, 47] width 161 height 18
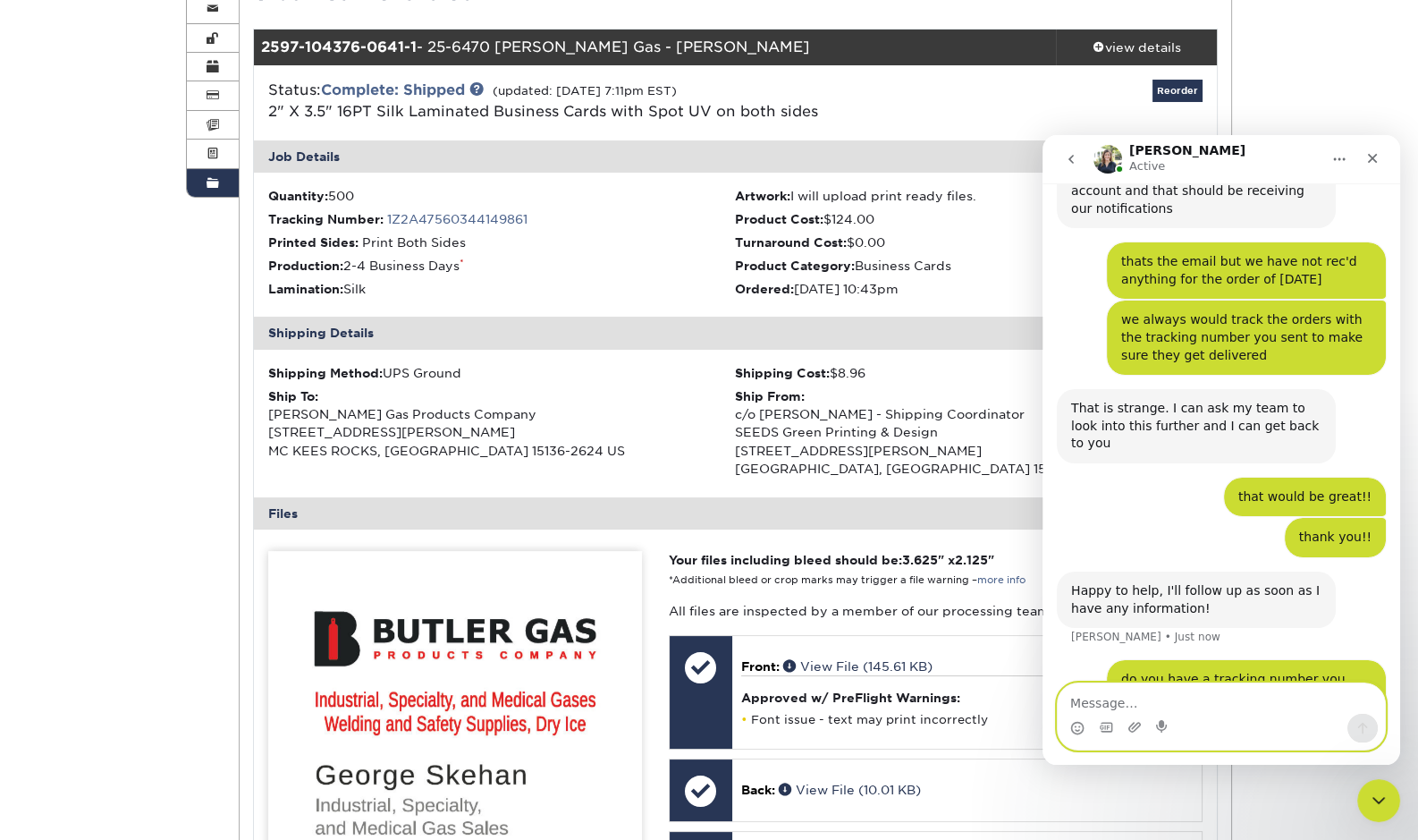
click at [1091, 703] on textarea "Message…" at bounding box center [1221, 698] width 327 height 31
click at [470, 212] on link "1Z2A47560344149861" at bounding box center [457, 218] width 141 height 14
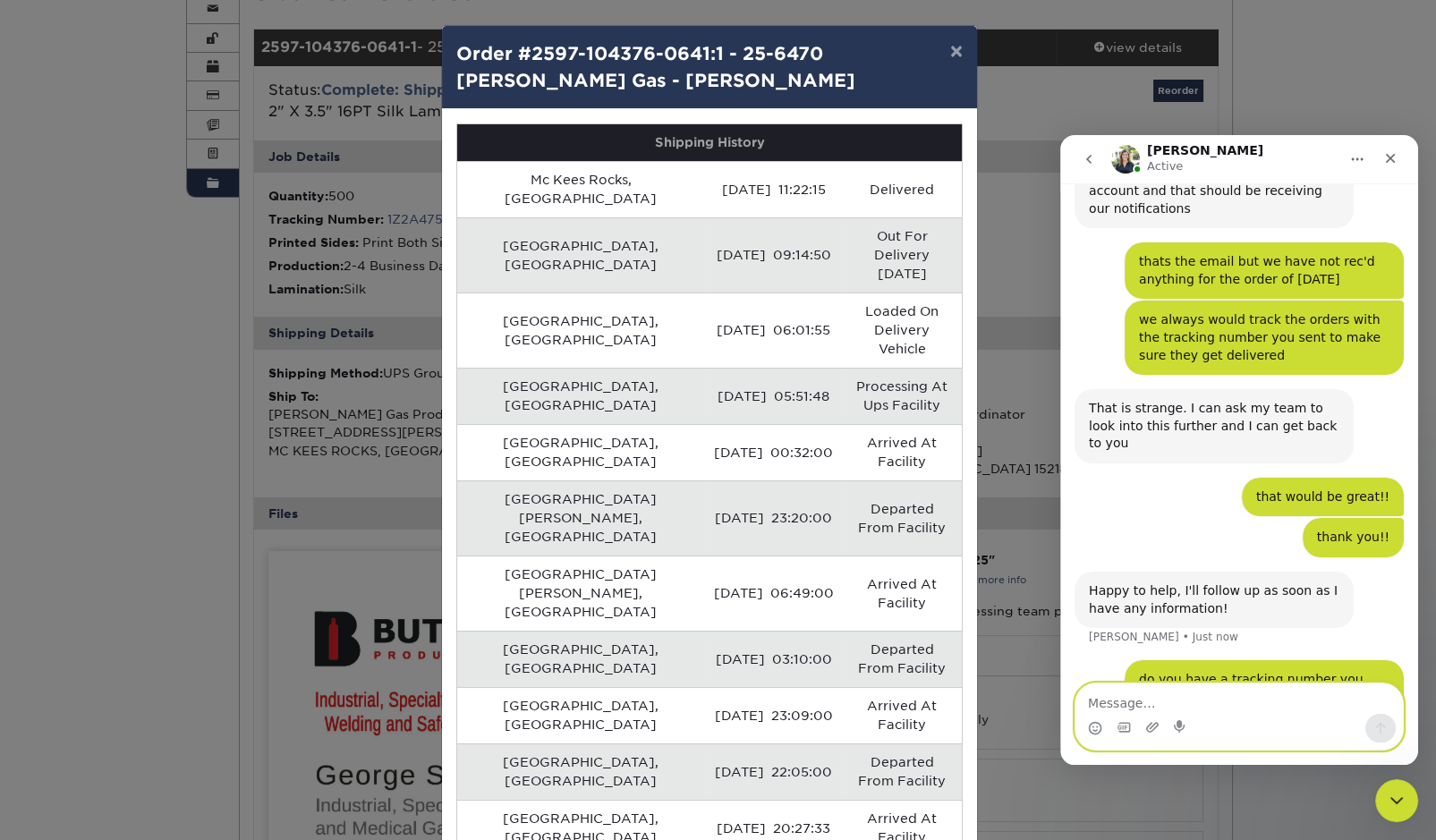
click at [1169, 703] on textarea "Message…" at bounding box center [1238, 698] width 327 height 31
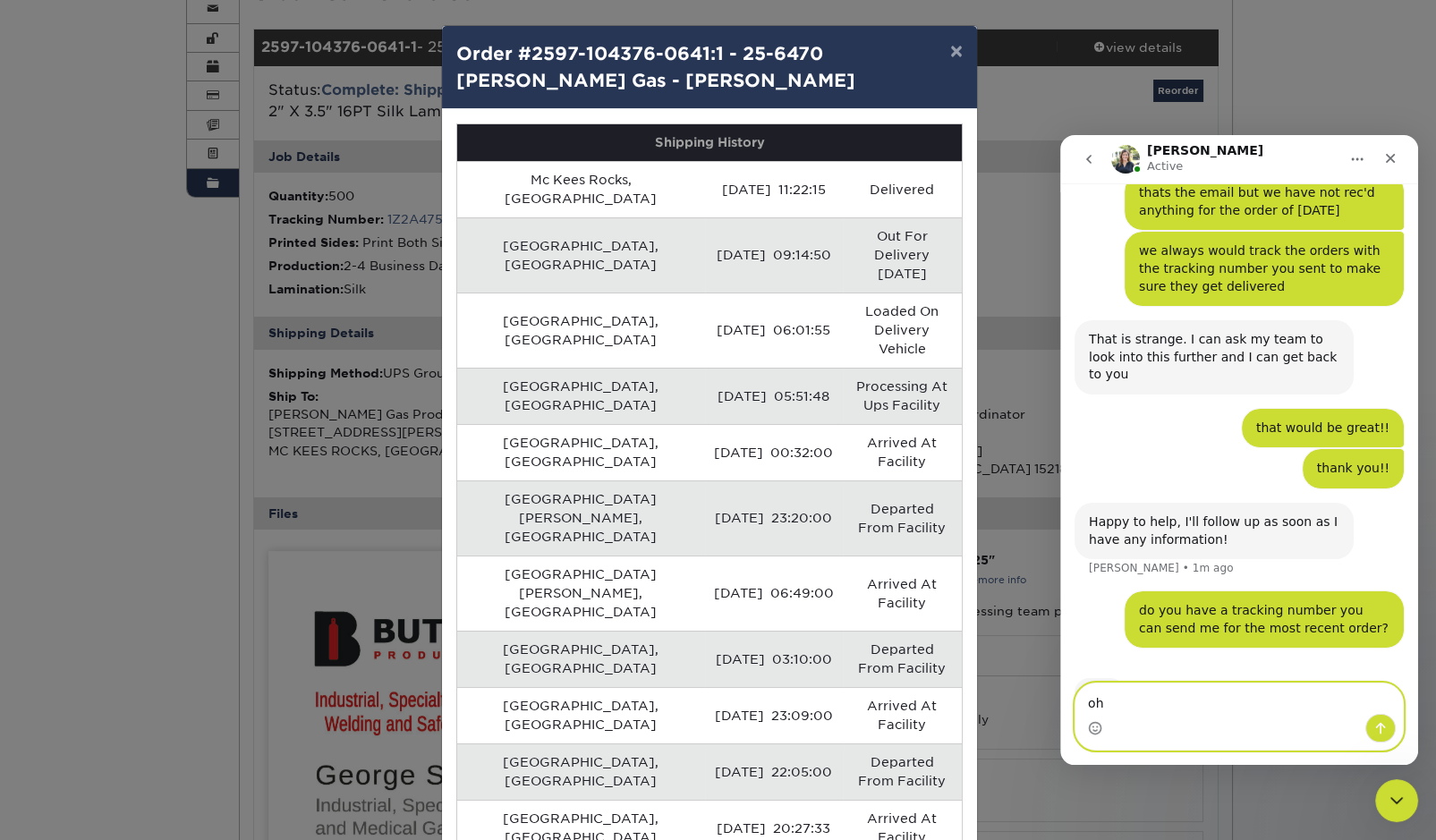
scroll to position [410, 0]
type textarea "oh i see it"
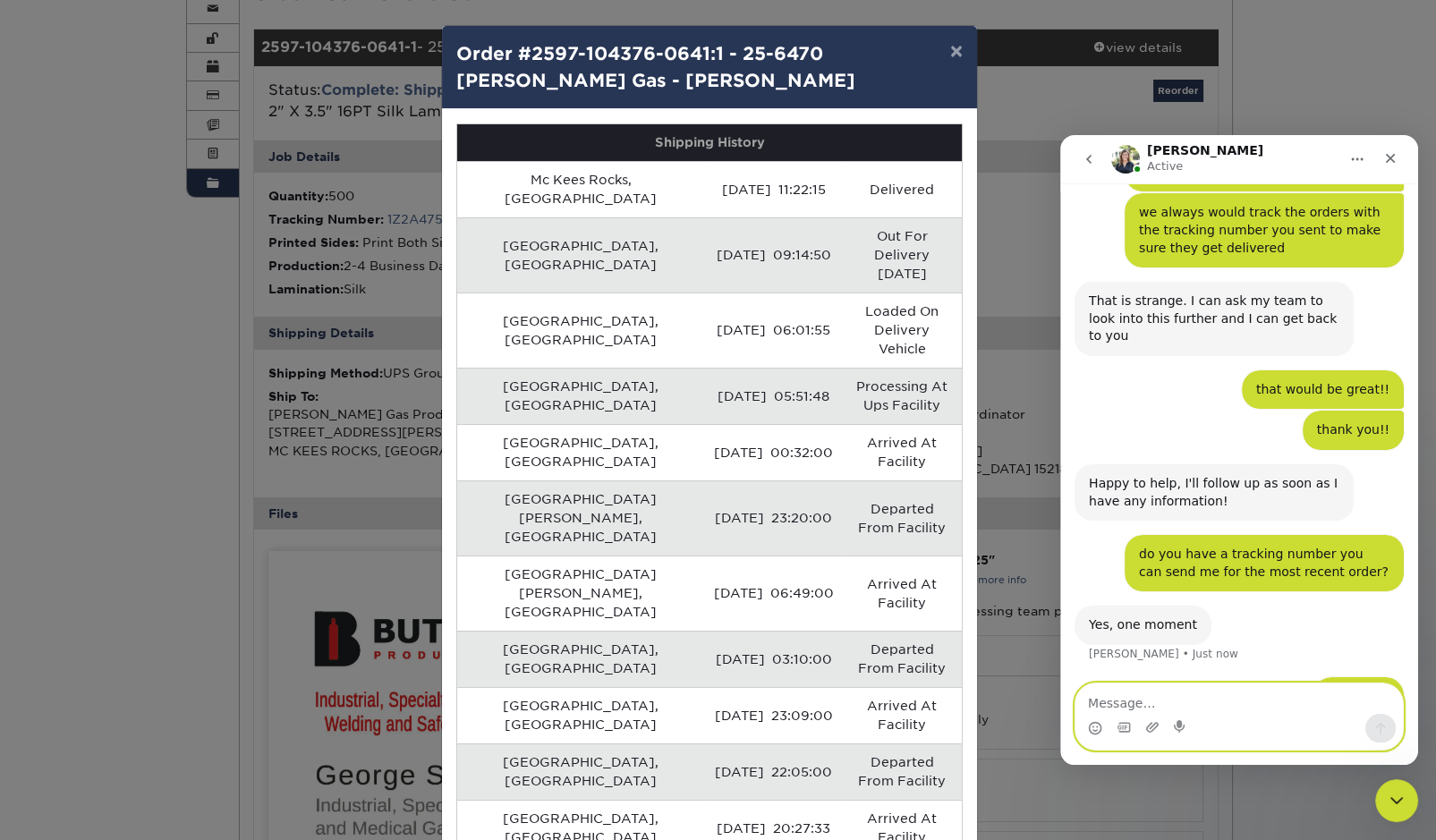
scroll to position [448, 0]
type textarea "i clicked on the order"
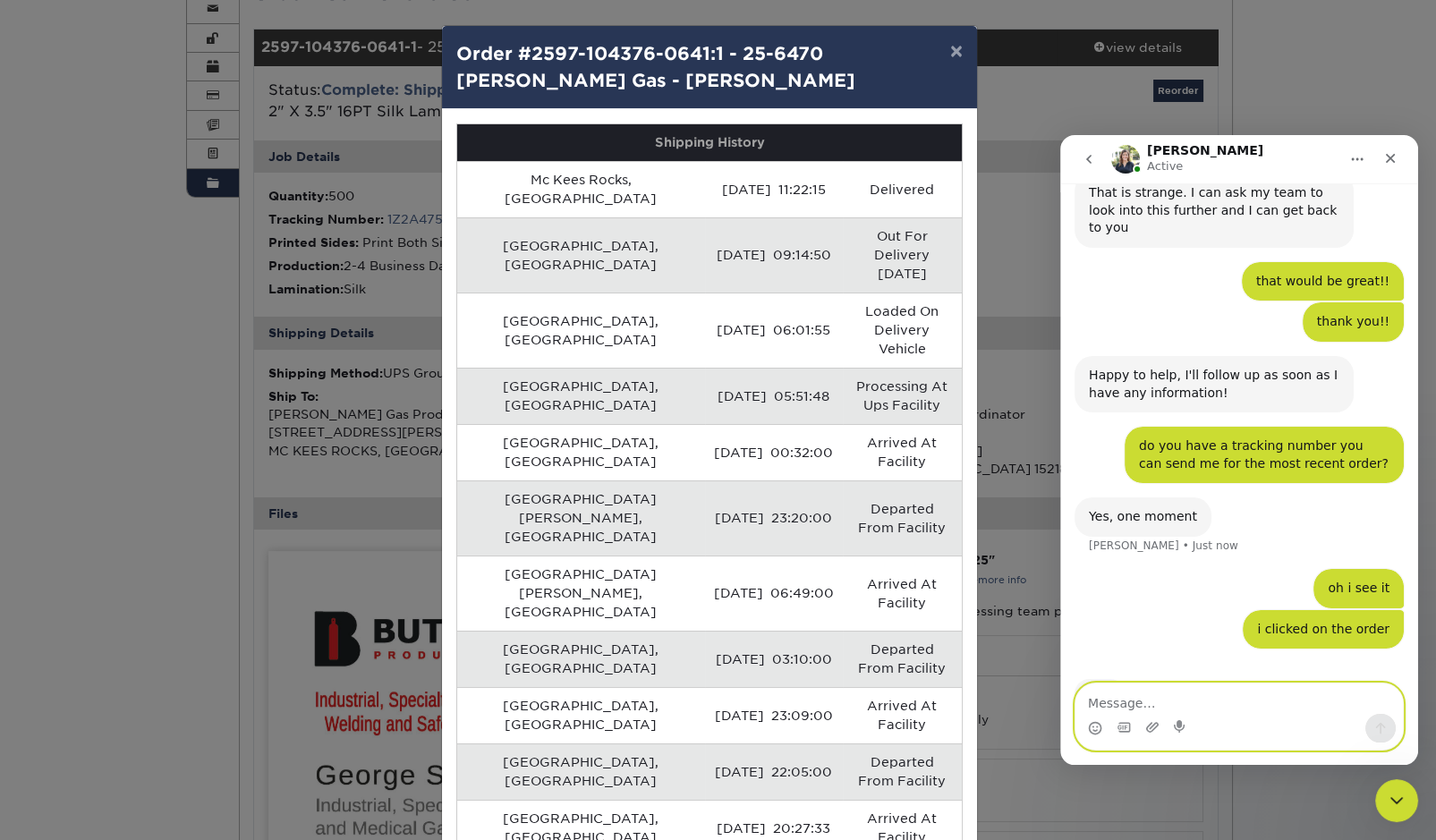
scroll to position [558, 0]
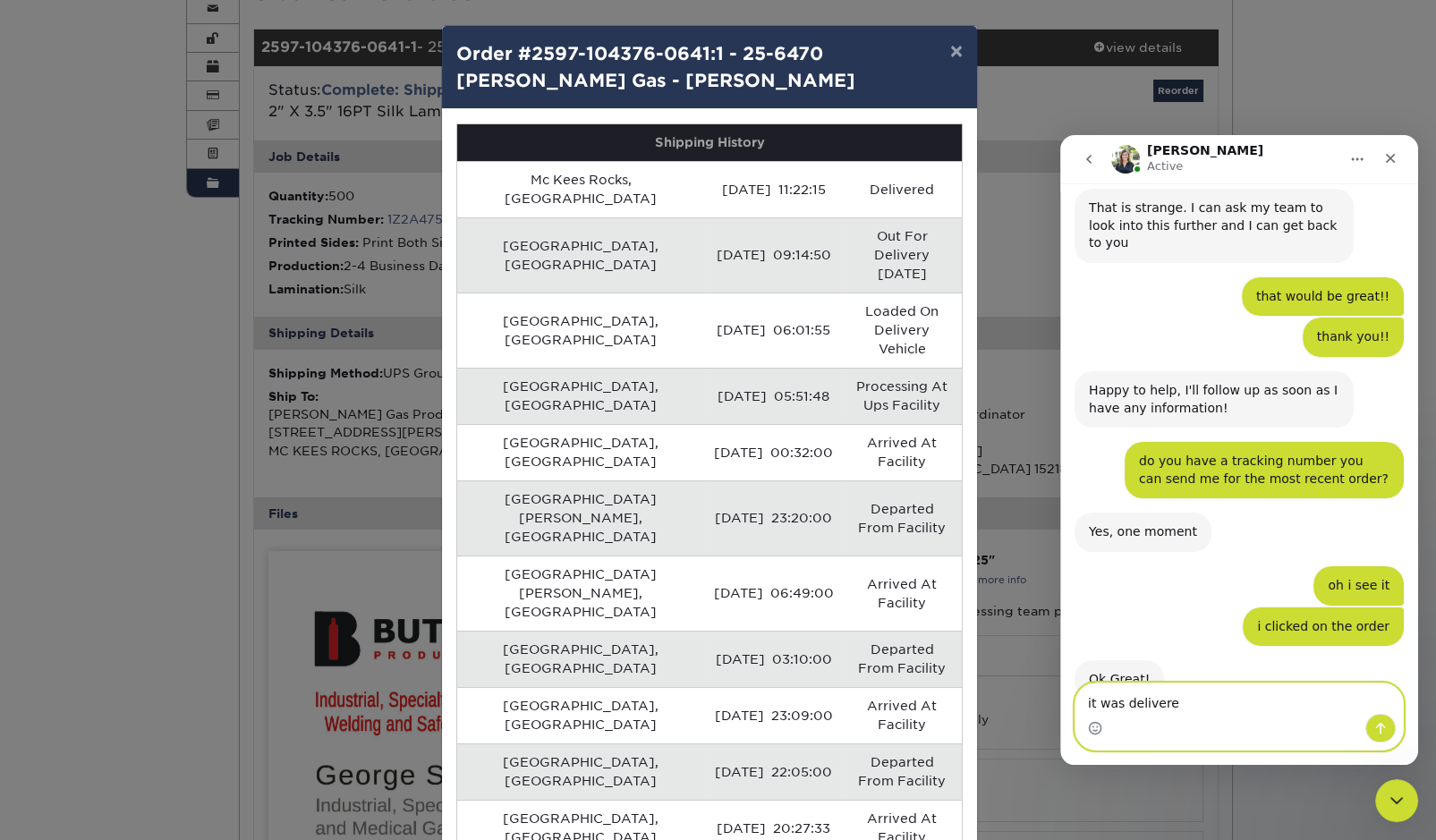
type textarea "it was delivered"
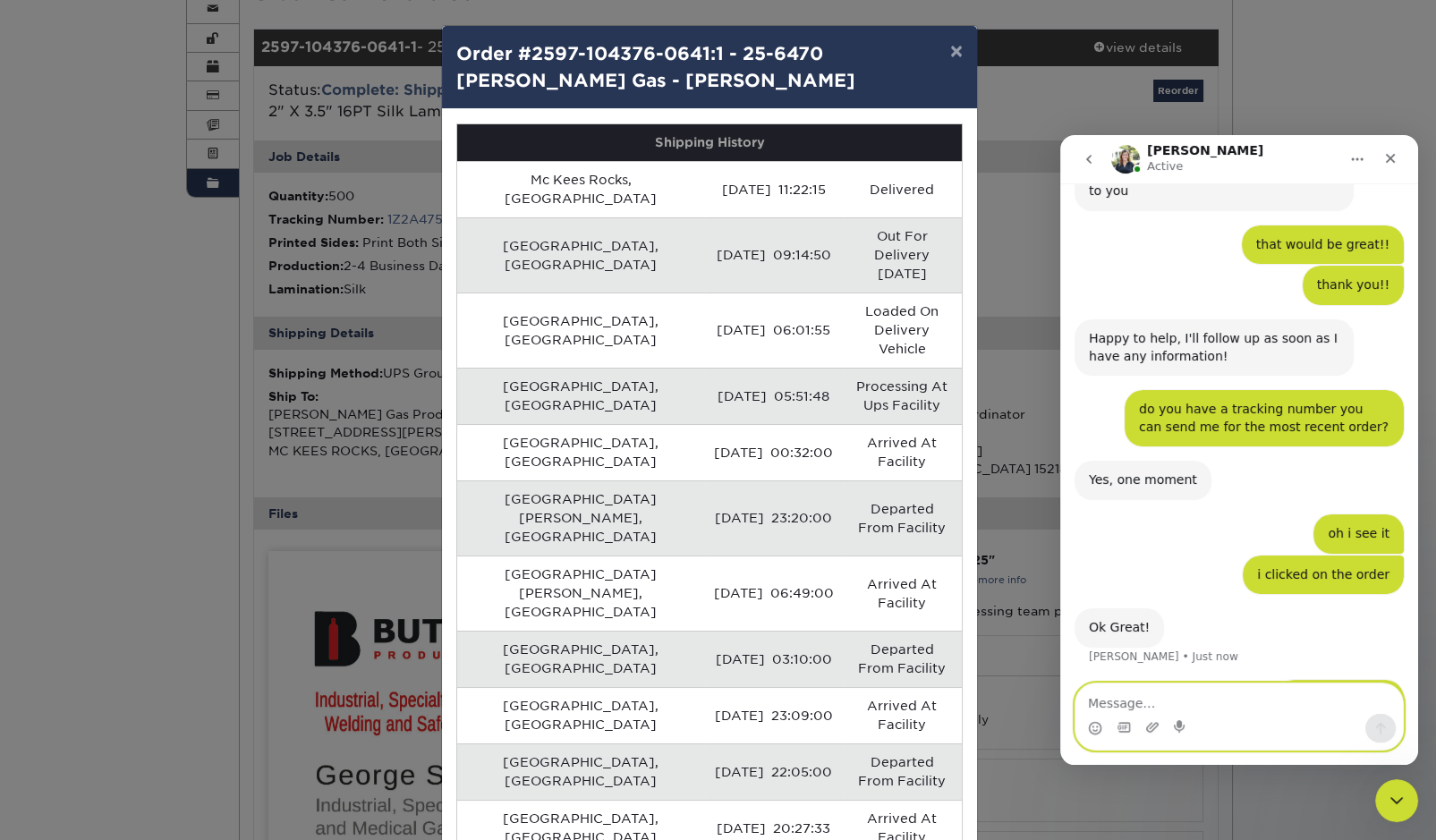
scroll to position [596, 0]
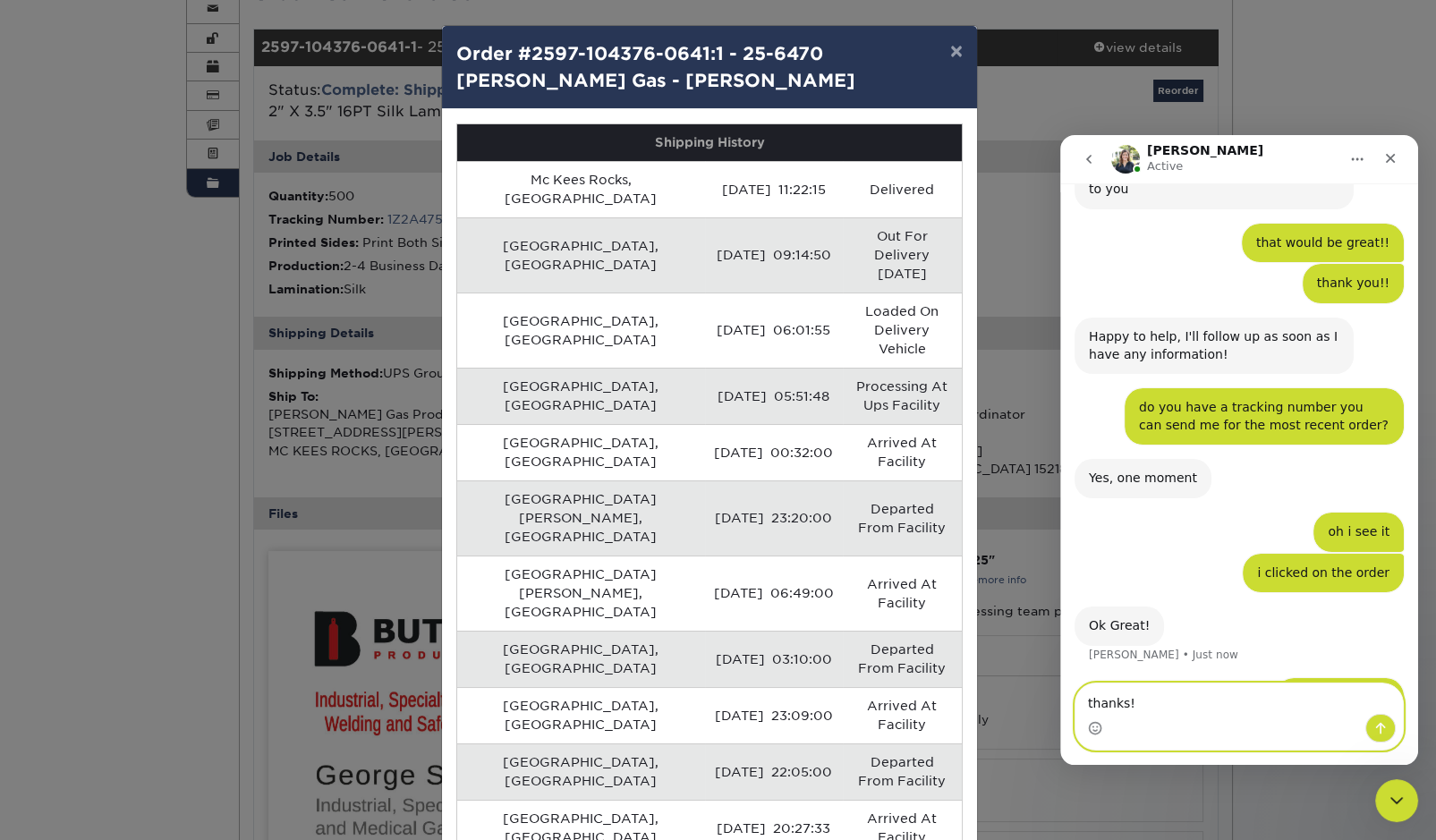
type textarea "thanks!!"
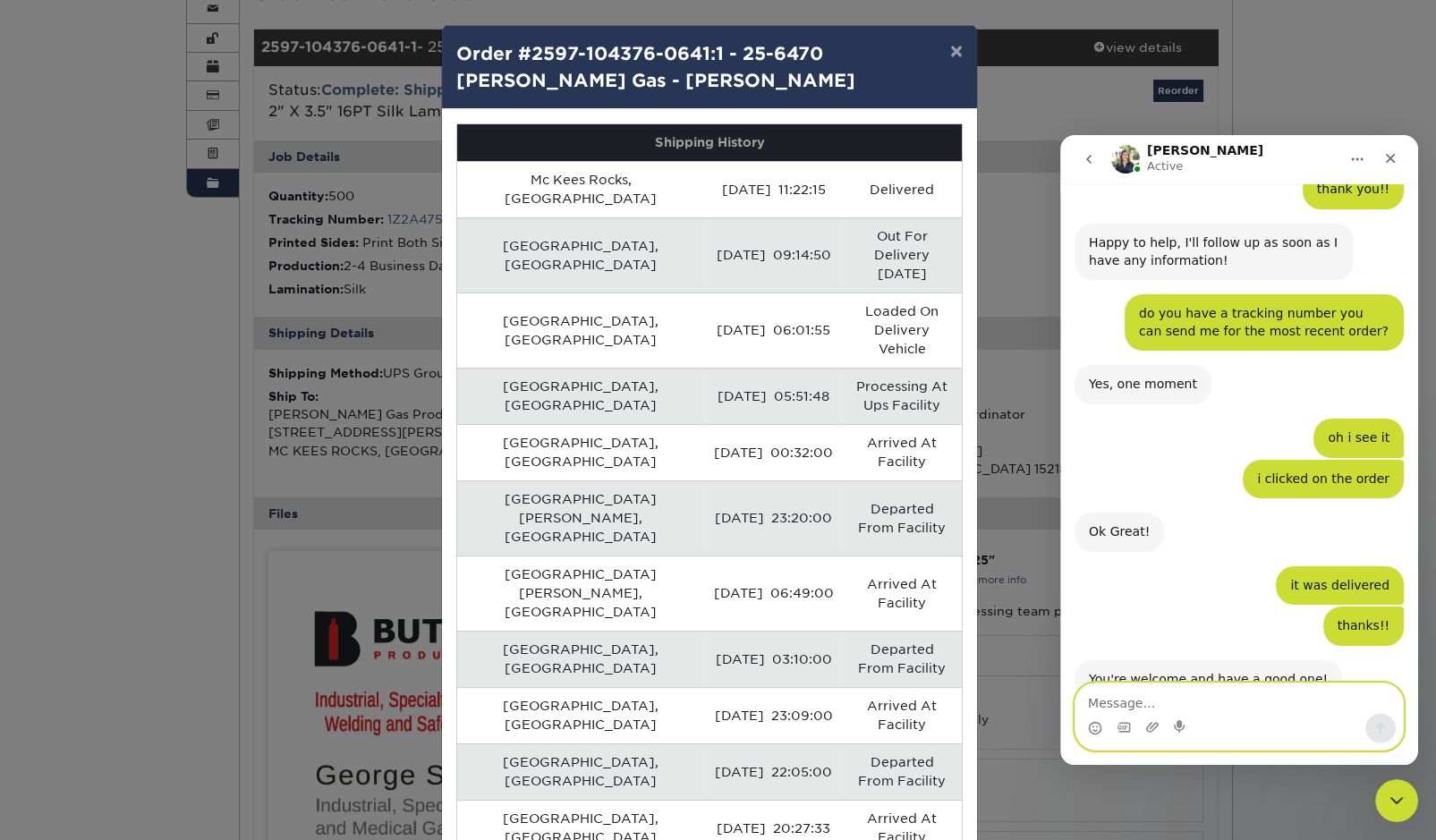
scroll to position [690, 0]
type textarea "you too!"
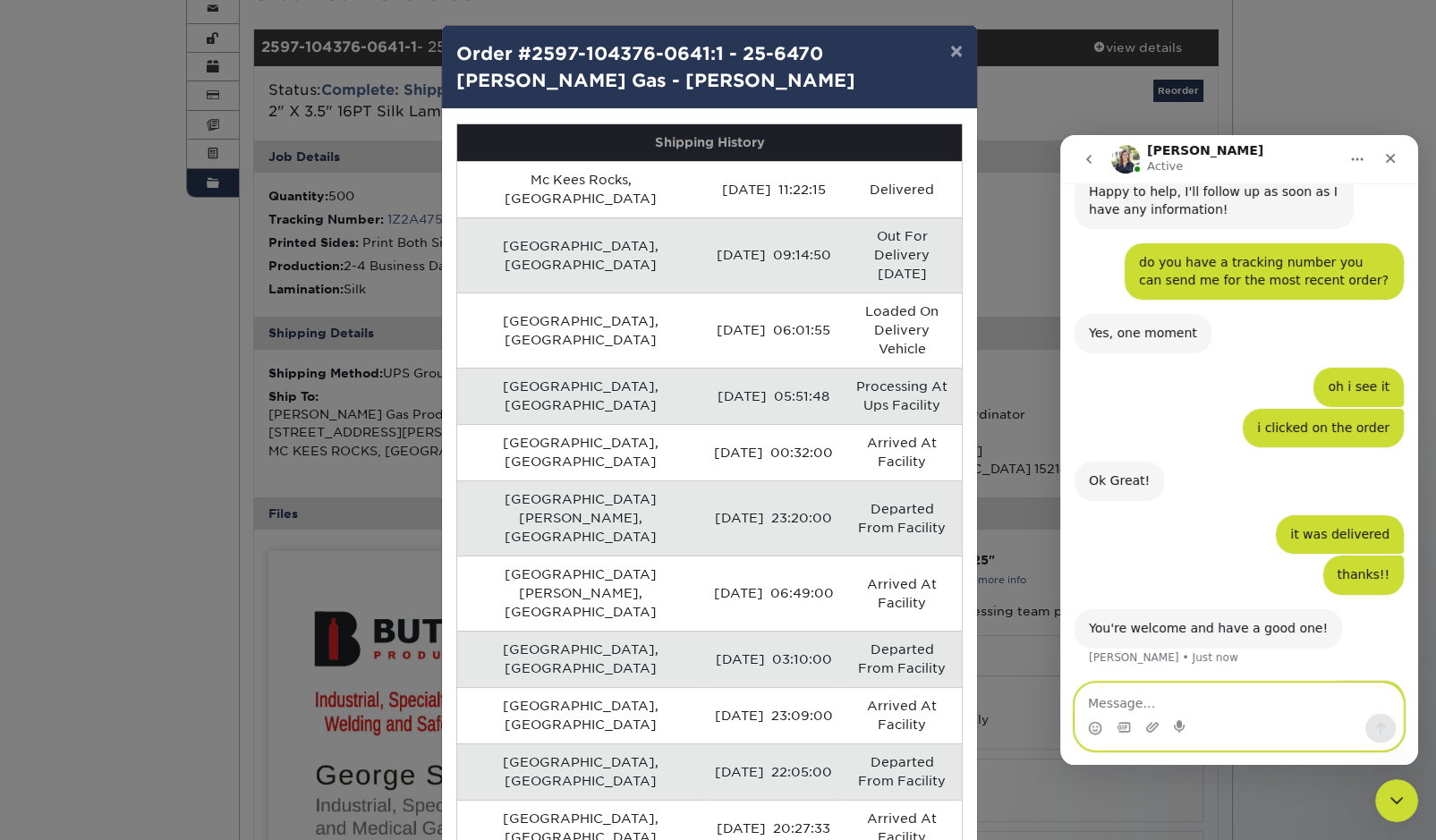
scroll to position [742, 0]
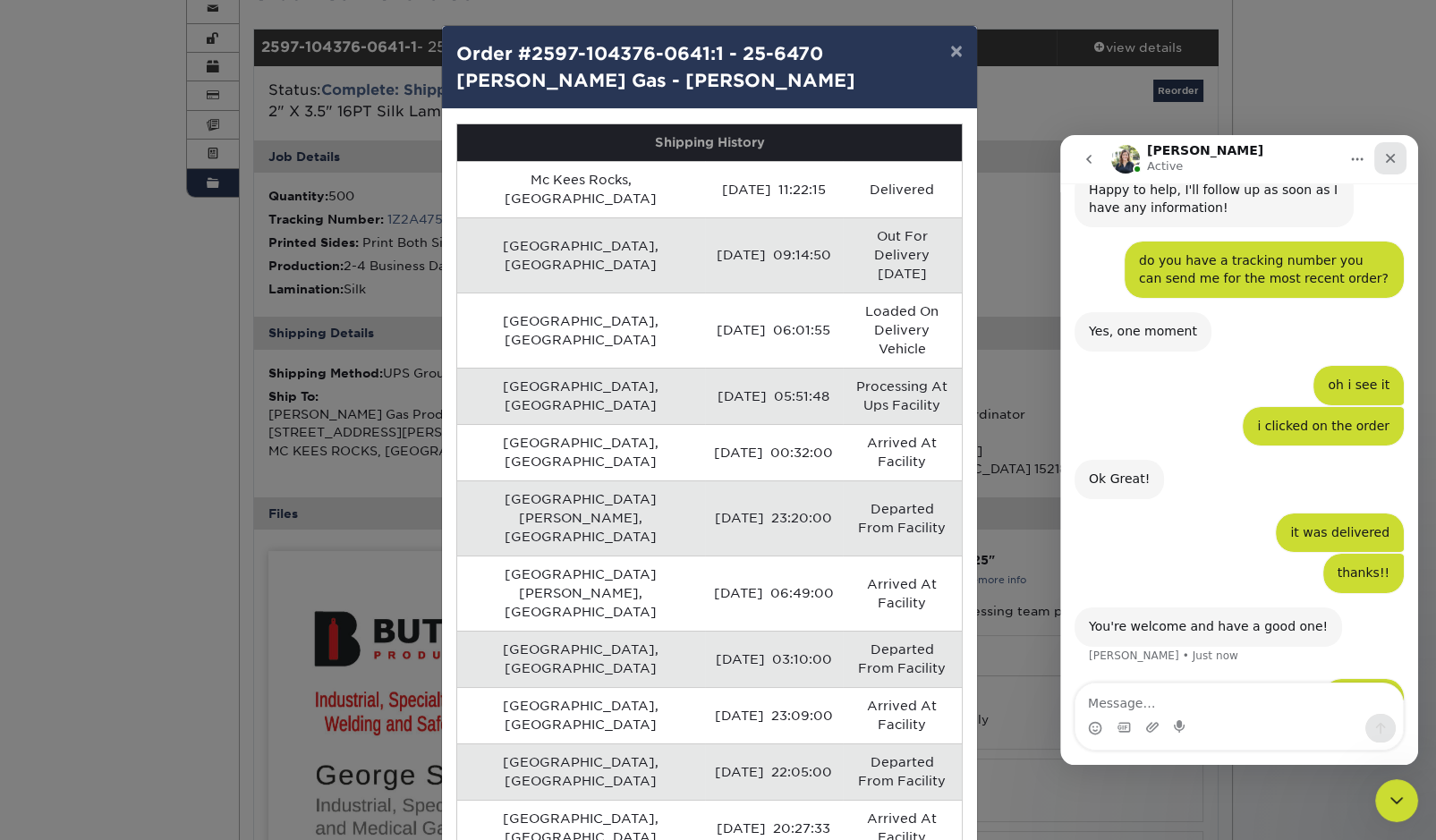
click at [1347, 158] on icon "Close" at bounding box center [1389, 158] width 14 height 14
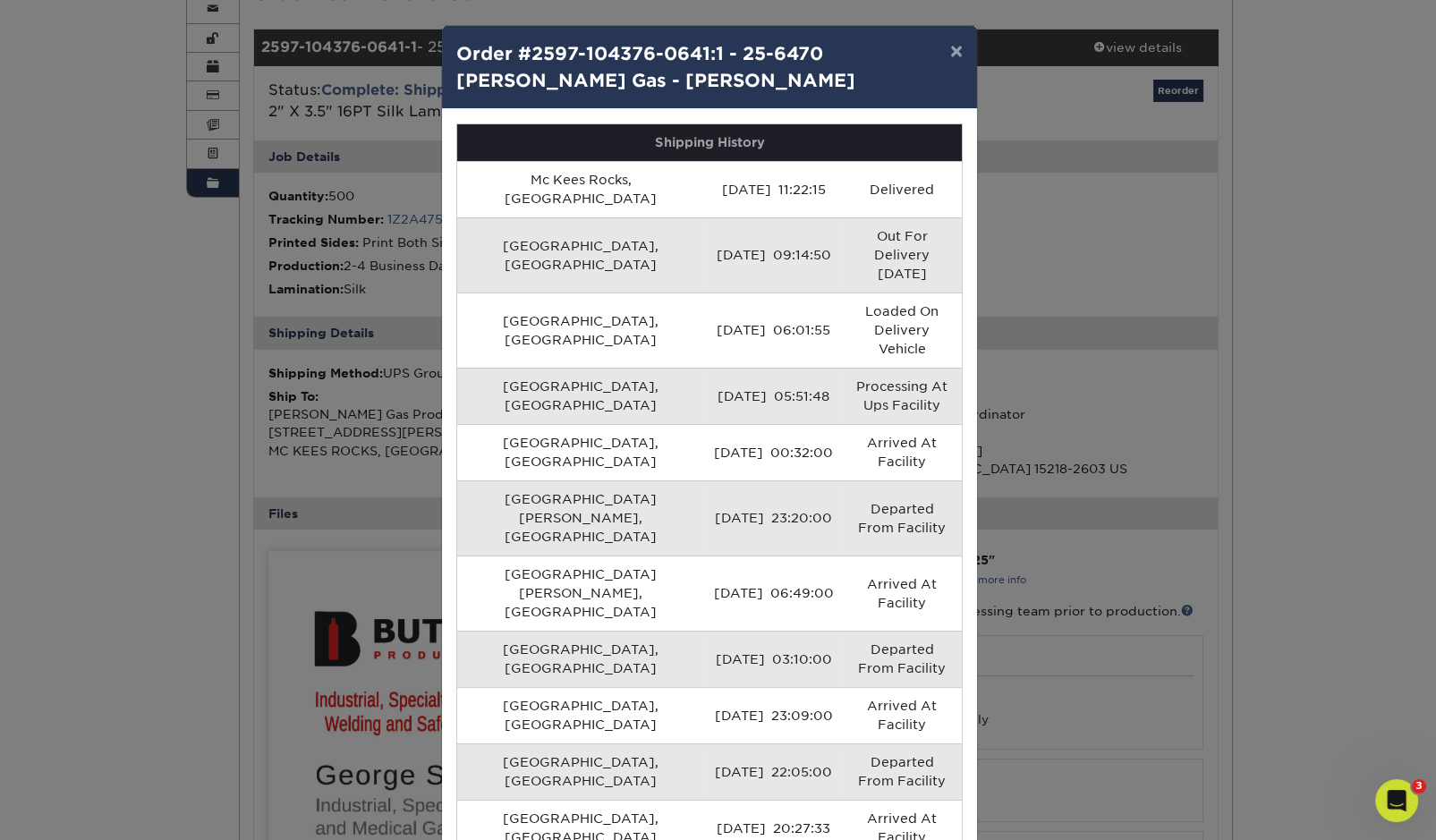
scroll to position [0, 0]
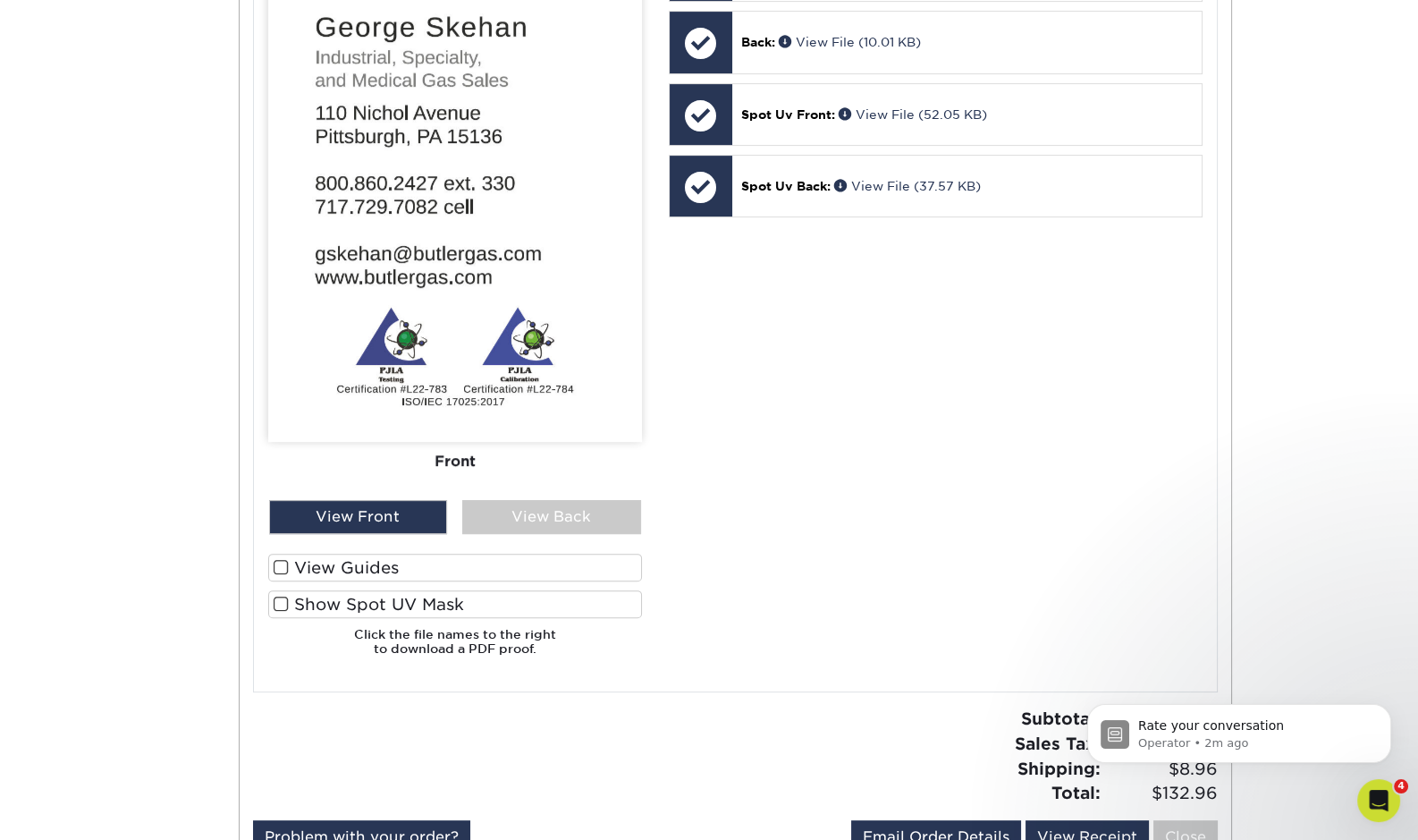
scroll to position [1122, 0]
